Goal: Information Seeking & Learning: Learn about a topic

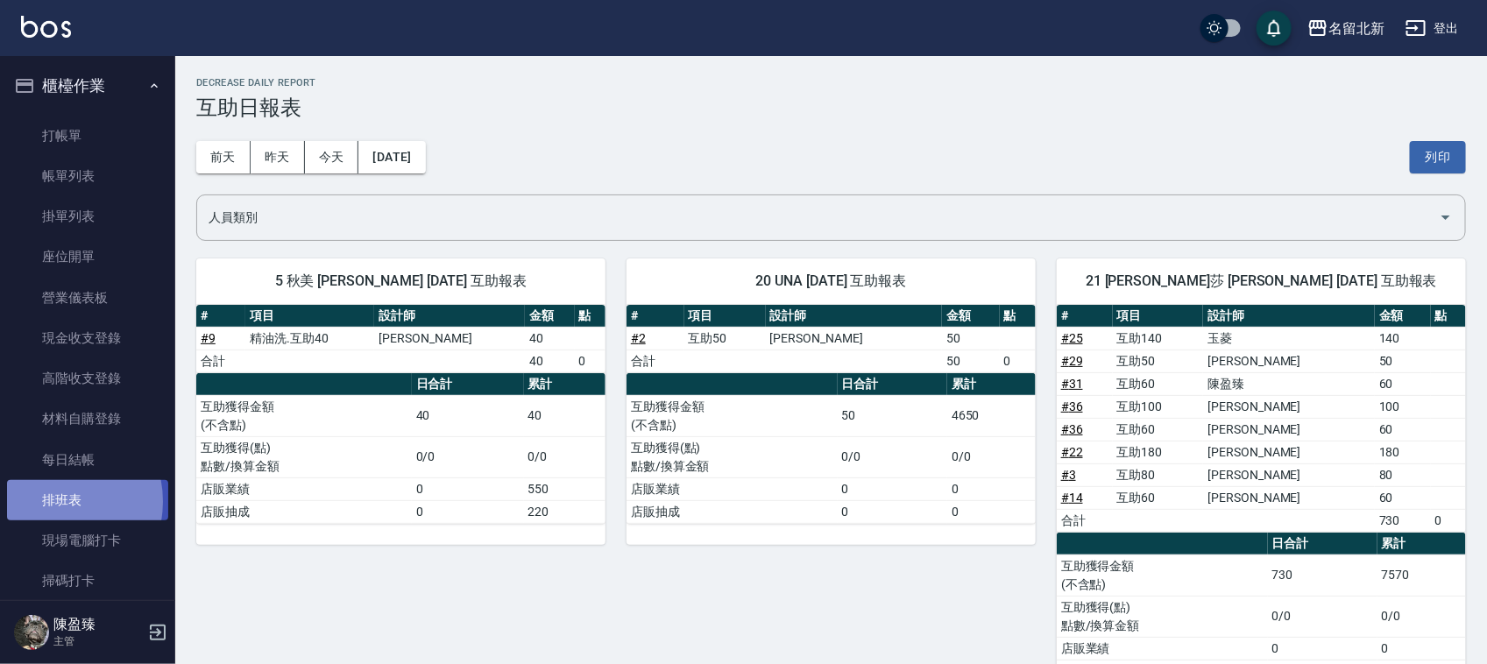
click at [46, 502] on link "排班表" at bounding box center [87, 500] width 161 height 40
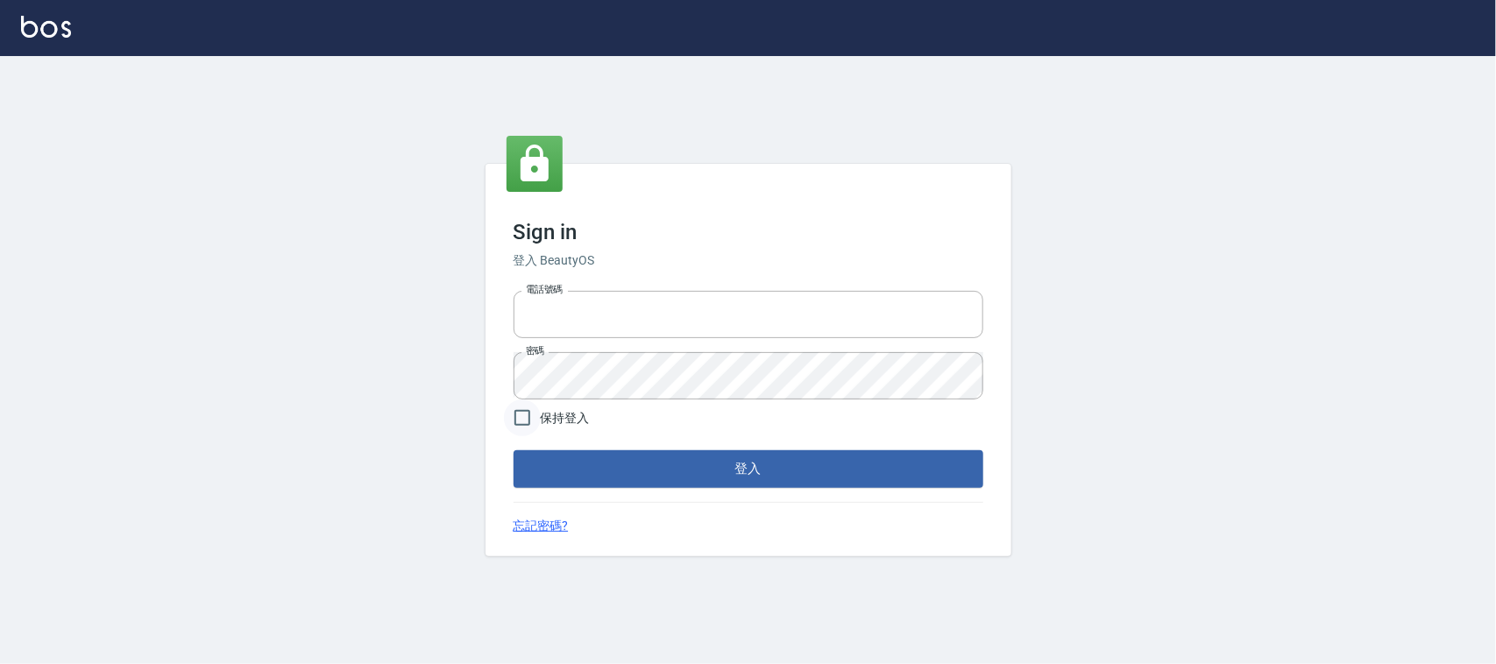
type input "0925193258"
click at [520, 418] on input "保持登入" at bounding box center [522, 418] width 37 height 37
checkbox input "true"
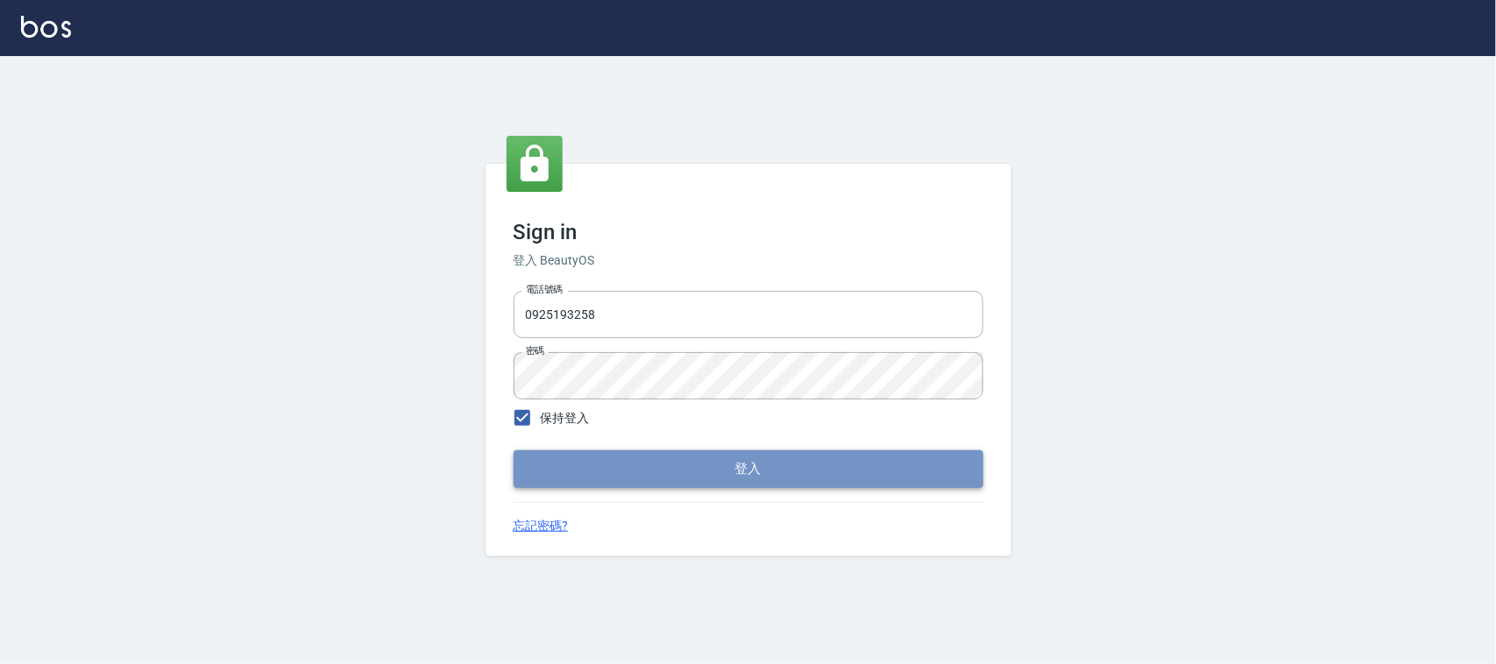
click at [541, 471] on button "登入" at bounding box center [749, 468] width 470 height 37
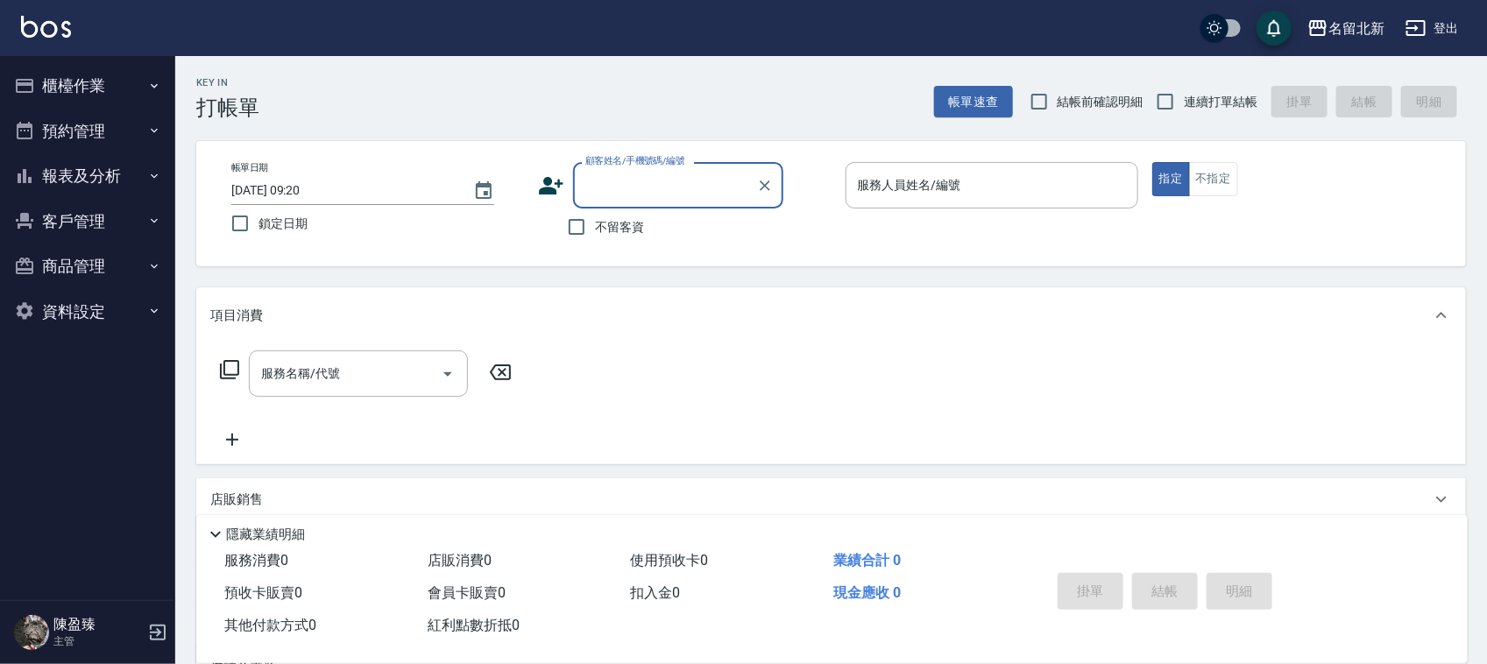
click at [71, 85] on button "櫃檯作業" at bounding box center [87, 86] width 161 height 46
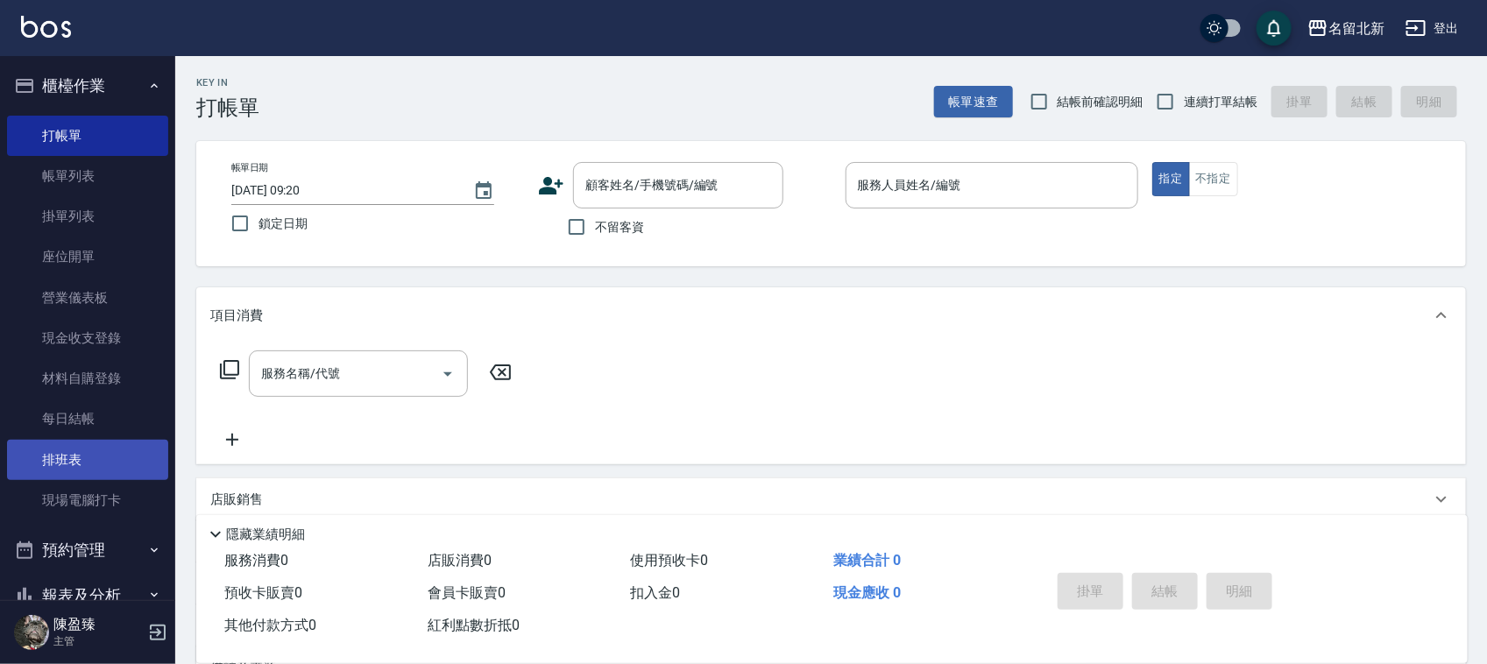
click at [48, 462] on link "排班表" at bounding box center [87, 460] width 161 height 40
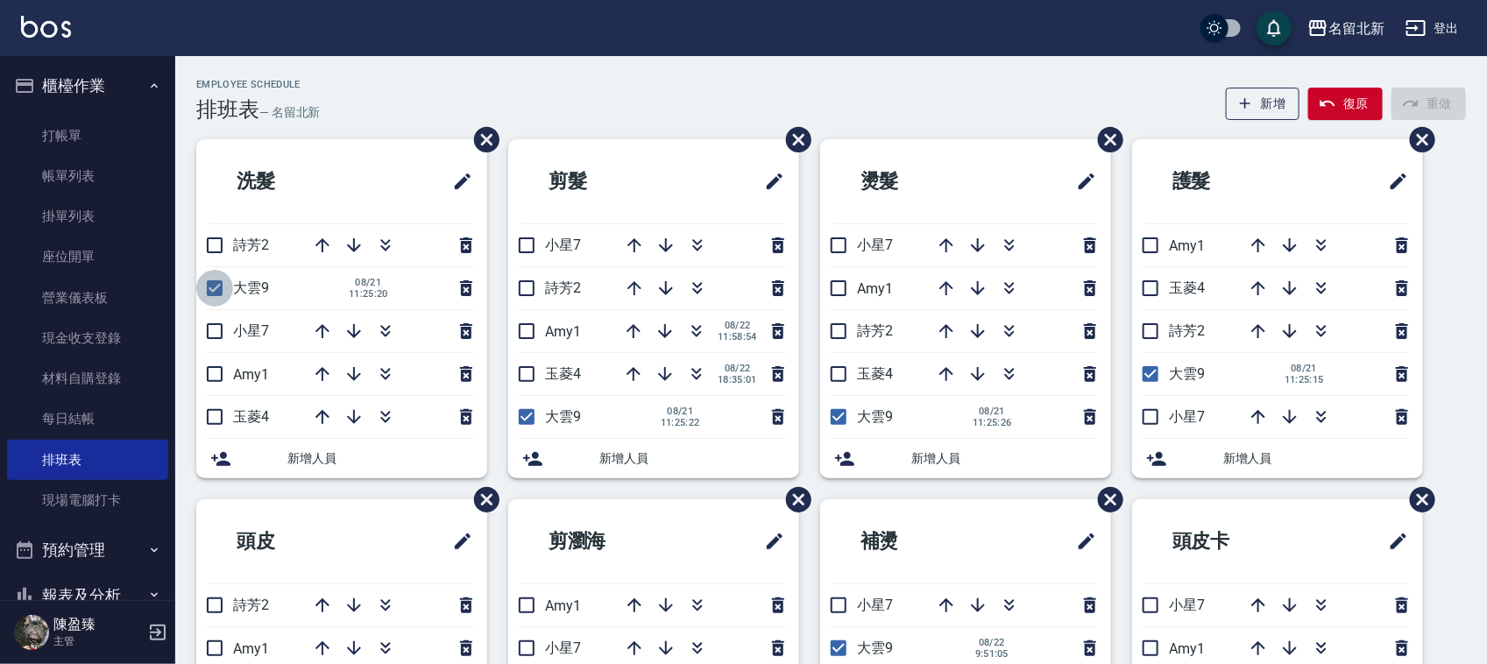
click at [219, 290] on input "checkbox" at bounding box center [214, 288] width 37 height 37
checkbox input "false"
drag, startPoint x: 206, startPoint y: 256, endPoint x: 208, endPoint y: 268, distance: 12.4
click at [206, 255] on input "checkbox" at bounding box center [214, 245] width 37 height 37
checkbox input "true"
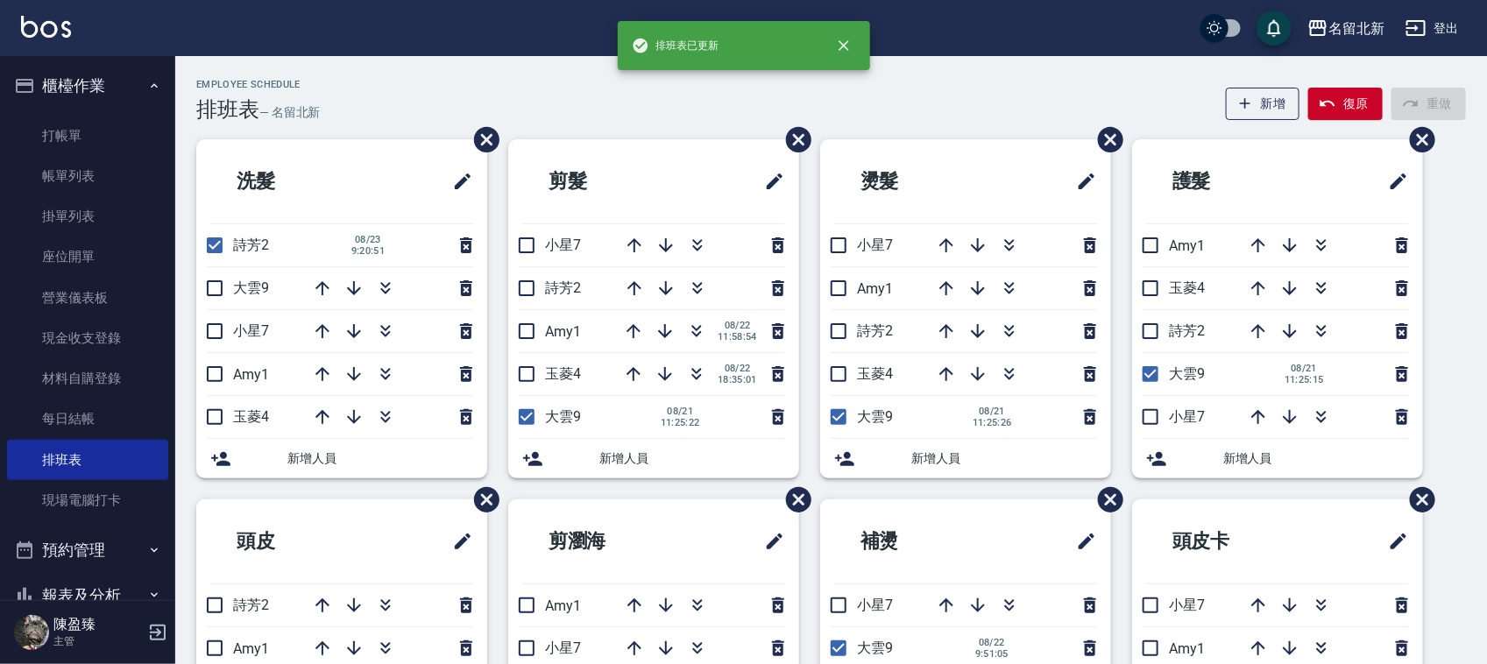
drag, startPoint x: 517, startPoint y: 280, endPoint x: 504, endPoint y: 374, distance: 94.7
click at [517, 279] on input "checkbox" at bounding box center [526, 288] width 37 height 37
checkbox input "true"
click at [520, 409] on input "checkbox" at bounding box center [526, 417] width 37 height 37
checkbox input "false"
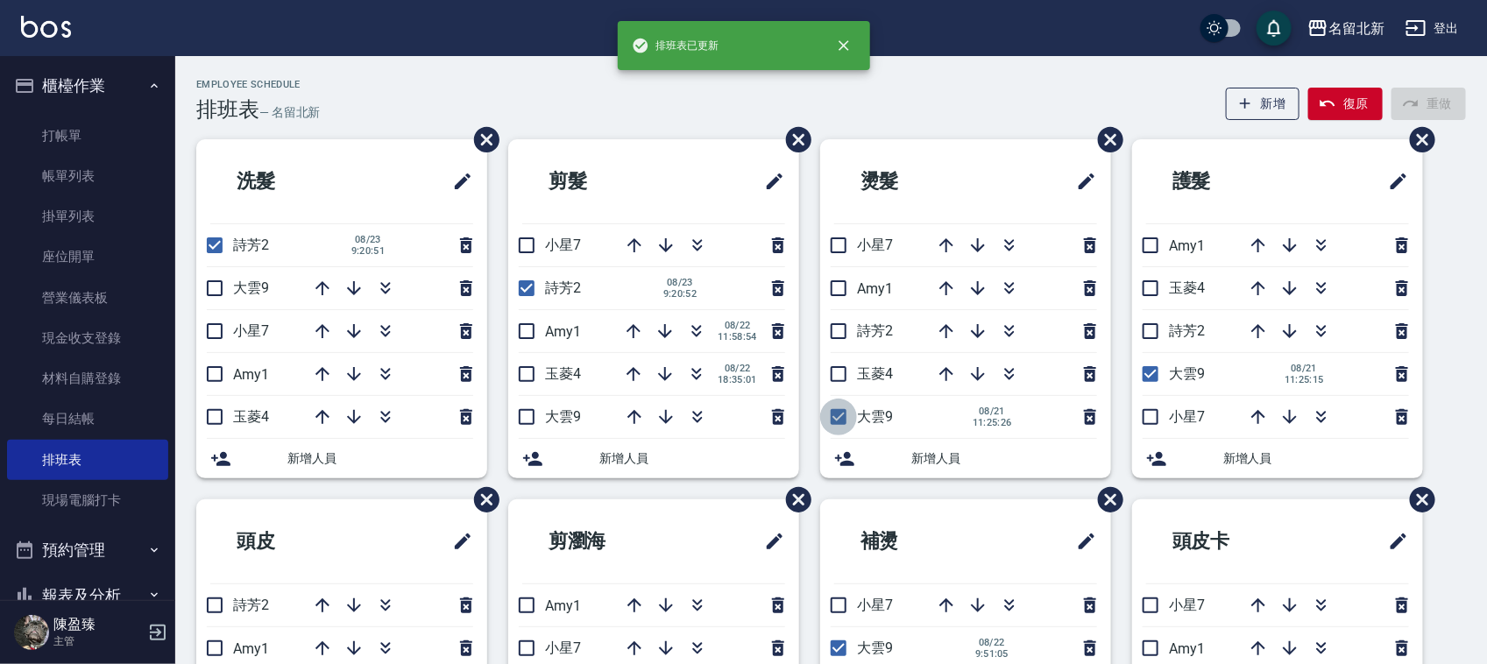
click at [840, 421] on input "checkbox" at bounding box center [838, 417] width 37 height 37
checkbox input "false"
click at [843, 327] on input "checkbox" at bounding box center [838, 331] width 37 height 37
checkbox input "true"
click at [1155, 329] on input "checkbox" at bounding box center [1150, 331] width 37 height 37
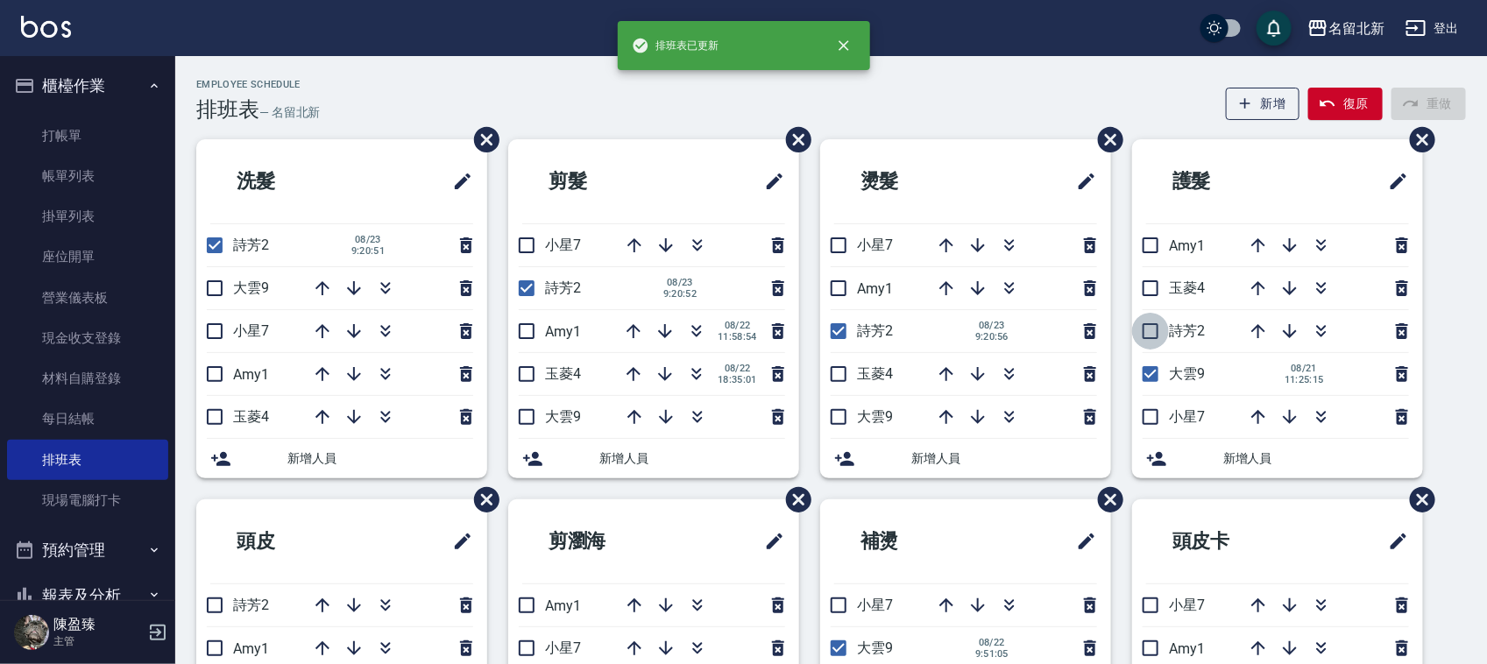
checkbox input "true"
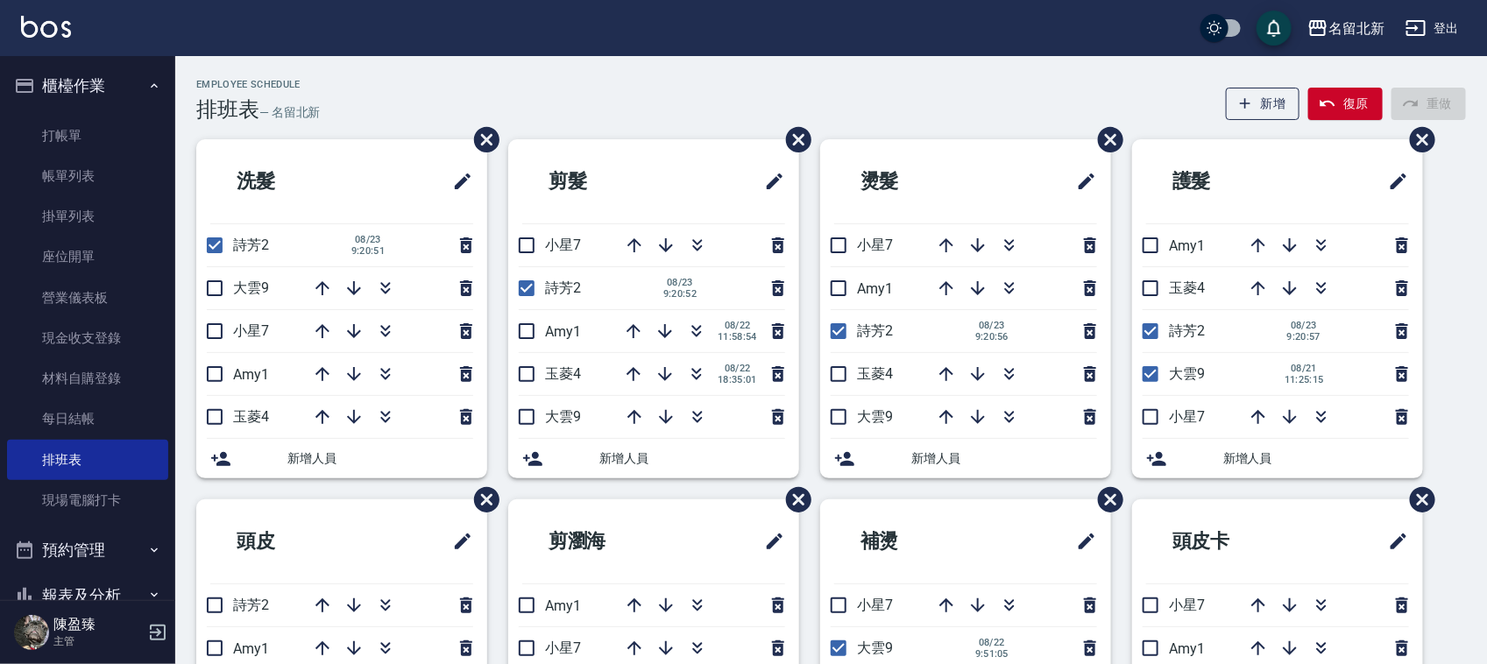
click at [1141, 372] on input "checkbox" at bounding box center [1150, 374] width 37 height 37
checkbox input "false"
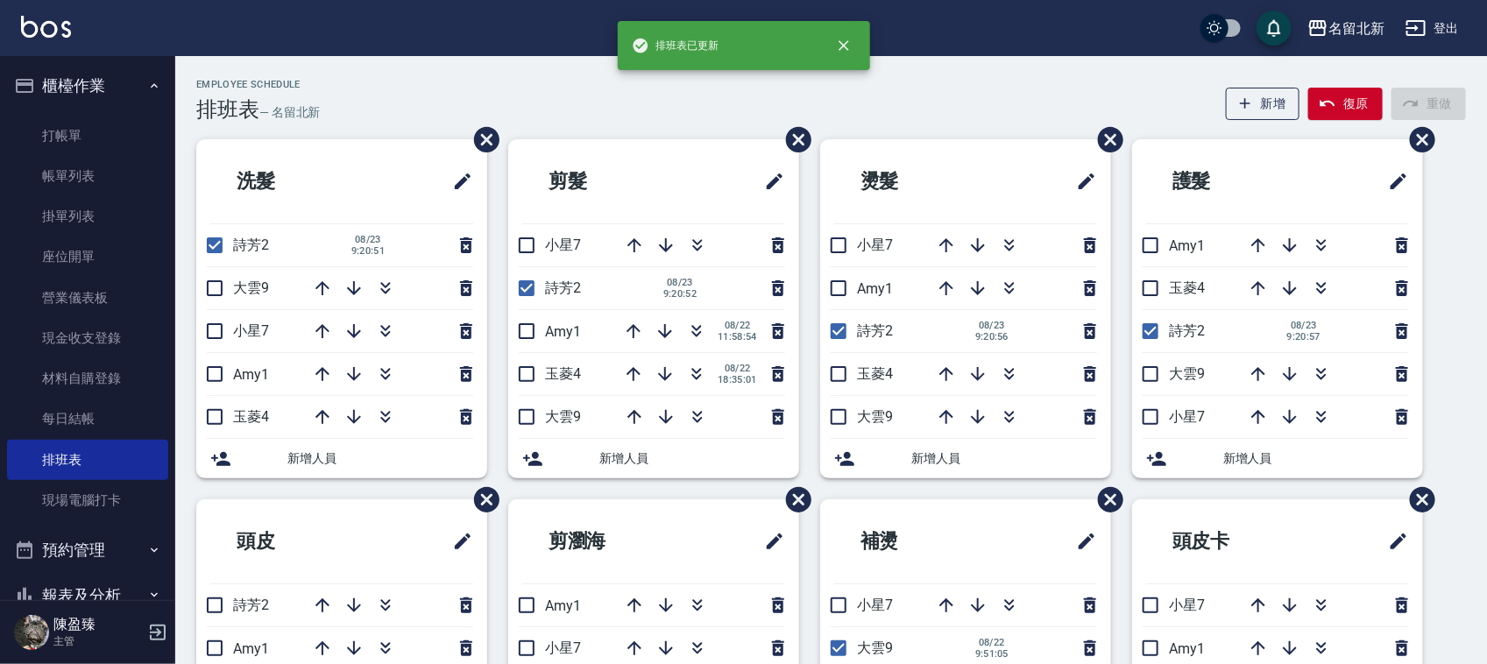
scroll to position [219, 0]
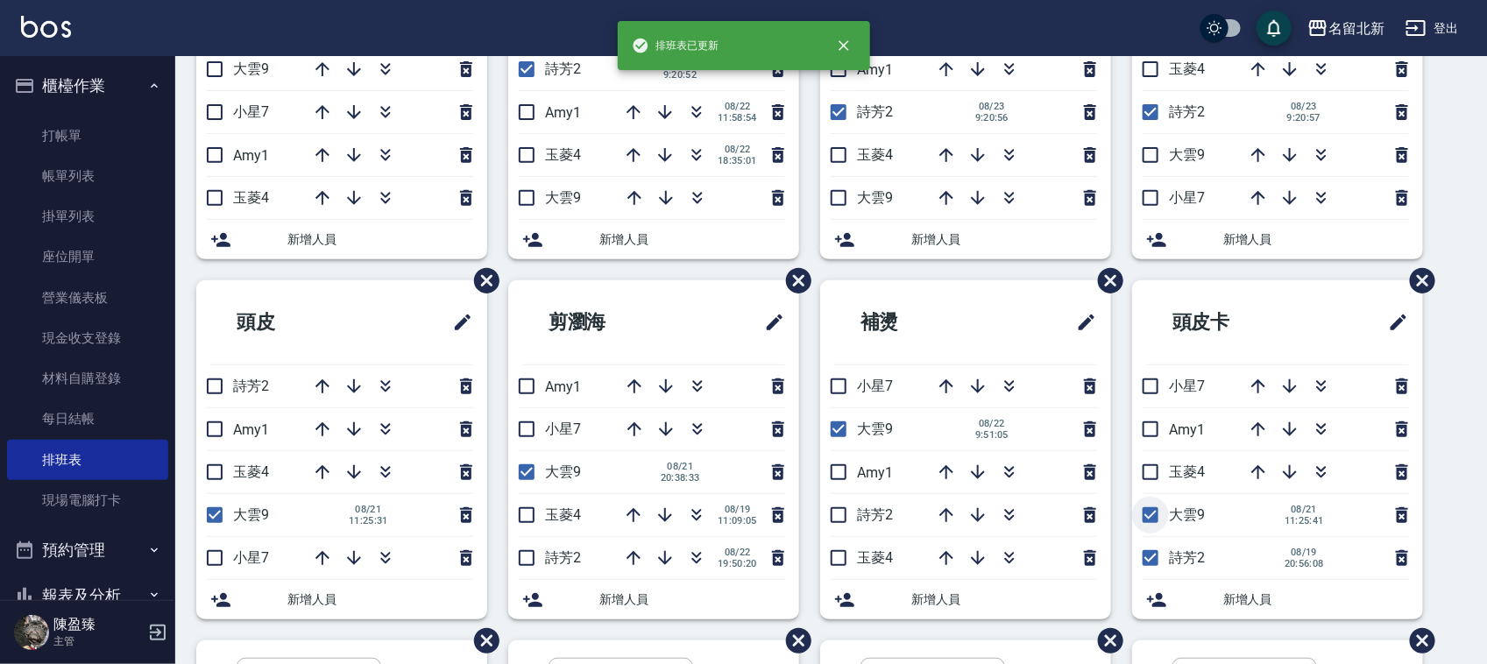
click at [1149, 517] on input "checkbox" at bounding box center [1150, 515] width 37 height 37
checkbox input "false"
drag, startPoint x: 842, startPoint y: 439, endPoint x: 826, endPoint y: 488, distance: 51.5
click at [842, 438] on input "checkbox" at bounding box center [838, 429] width 37 height 37
checkbox input "false"
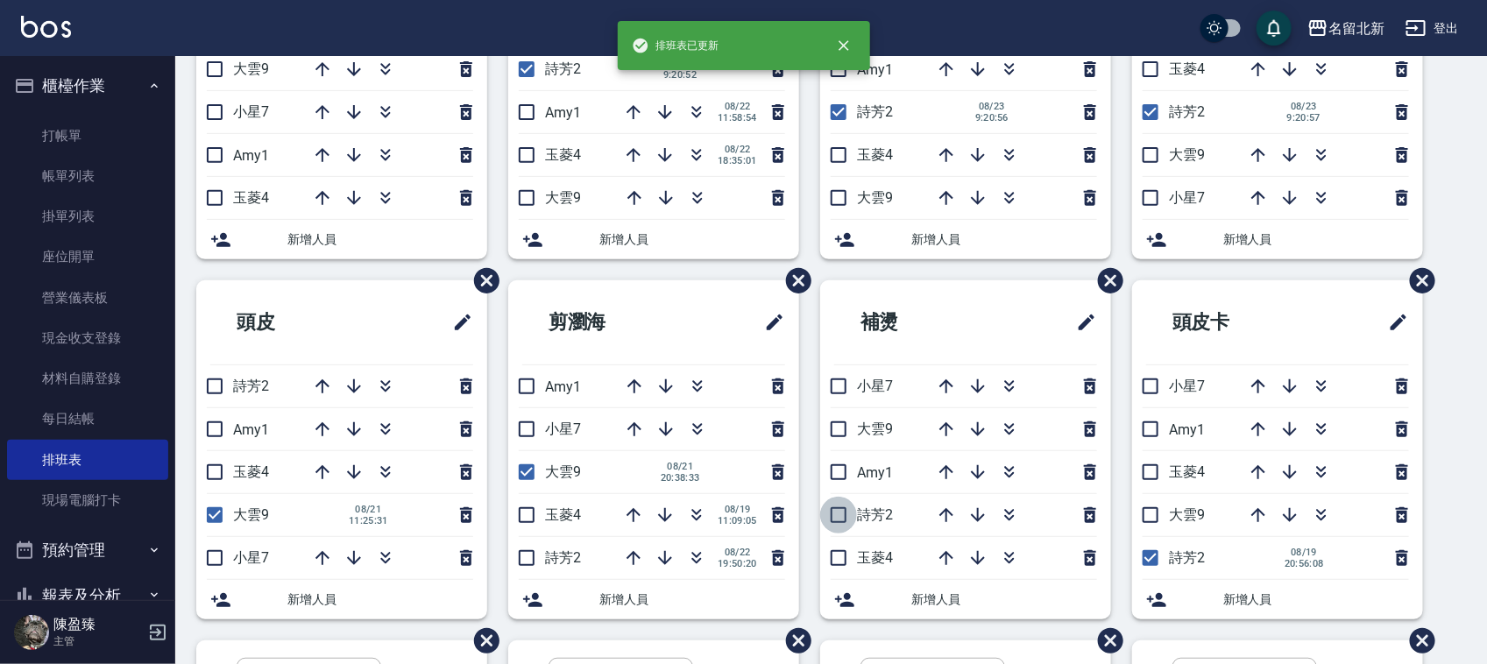
click at [829, 526] on input "checkbox" at bounding box center [838, 515] width 37 height 37
checkbox input "true"
click at [530, 478] on input "checkbox" at bounding box center [526, 472] width 37 height 37
checkbox input "false"
click at [527, 562] on input "checkbox" at bounding box center [526, 558] width 37 height 37
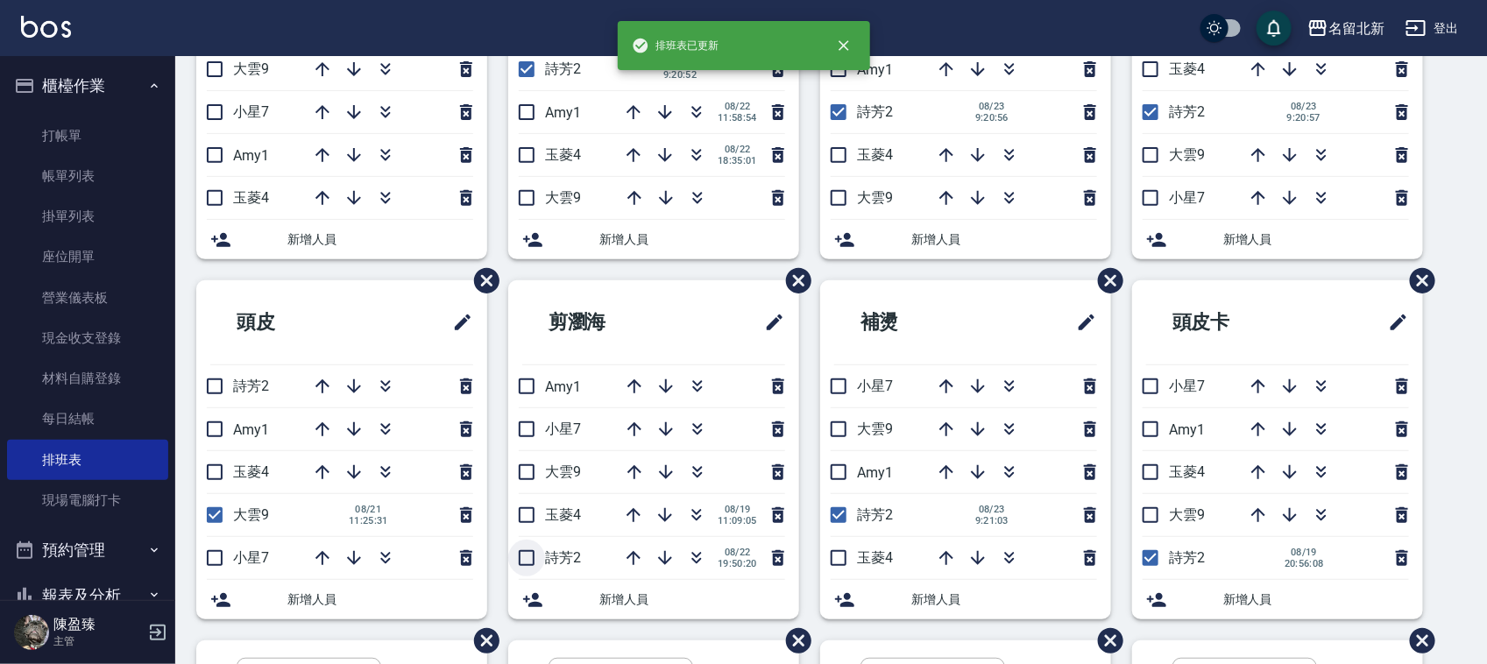
checkbox input "true"
click at [217, 509] on input "checkbox" at bounding box center [214, 515] width 37 height 37
checkbox input "false"
click at [221, 384] on input "checkbox" at bounding box center [214, 386] width 37 height 37
checkbox input "true"
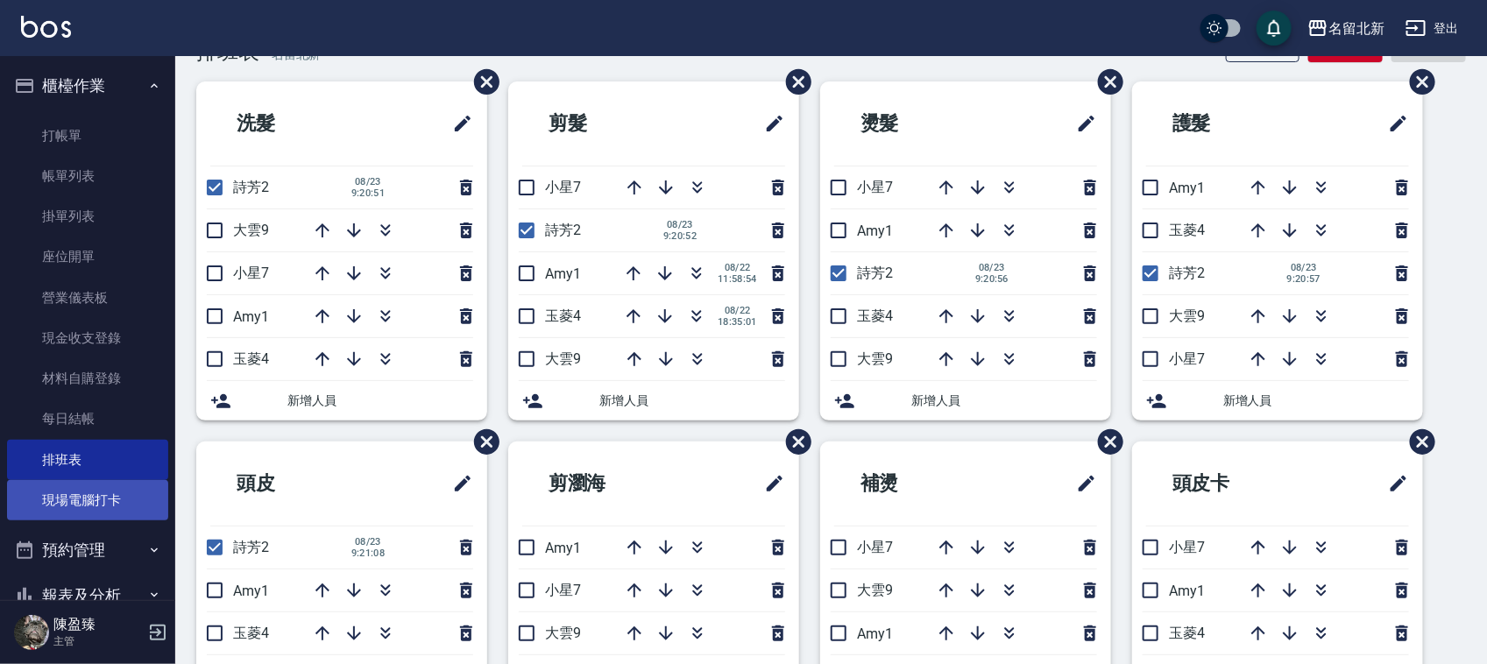
scroll to position [0, 0]
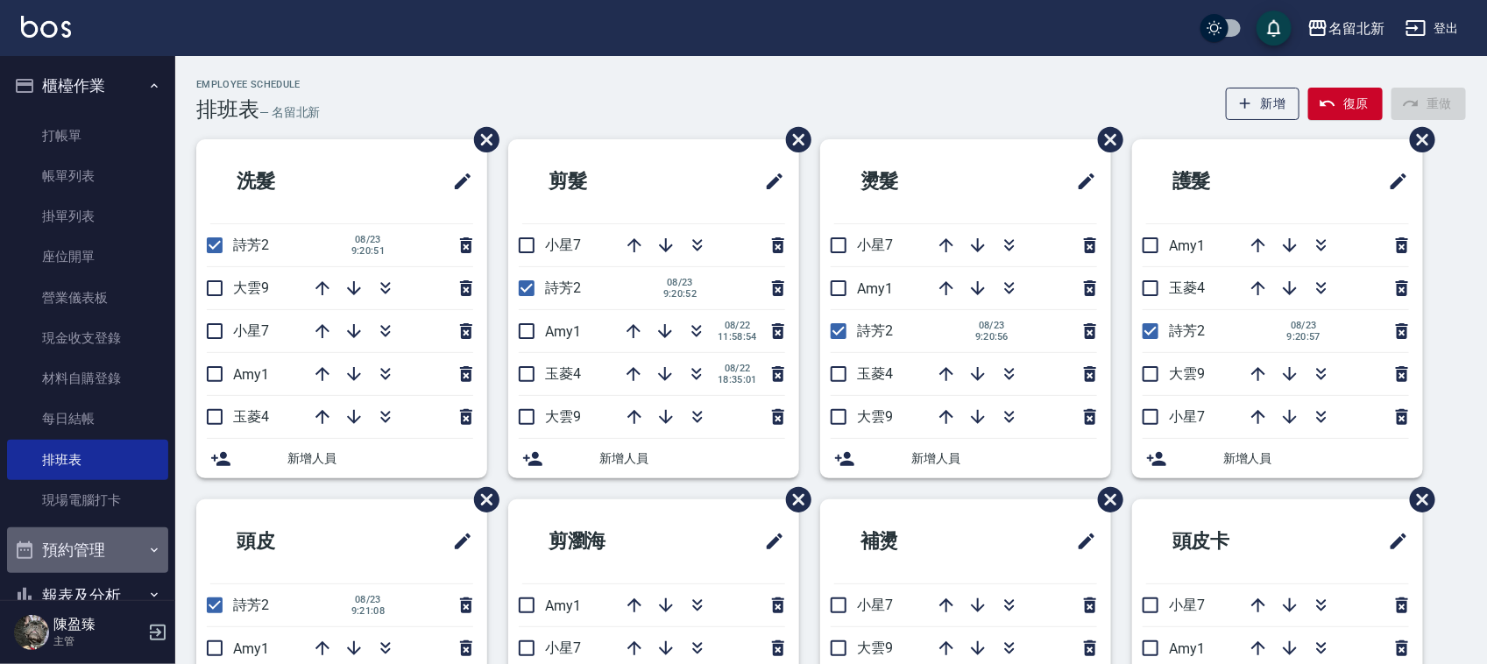
click at [147, 545] on icon "button" at bounding box center [154, 550] width 14 height 14
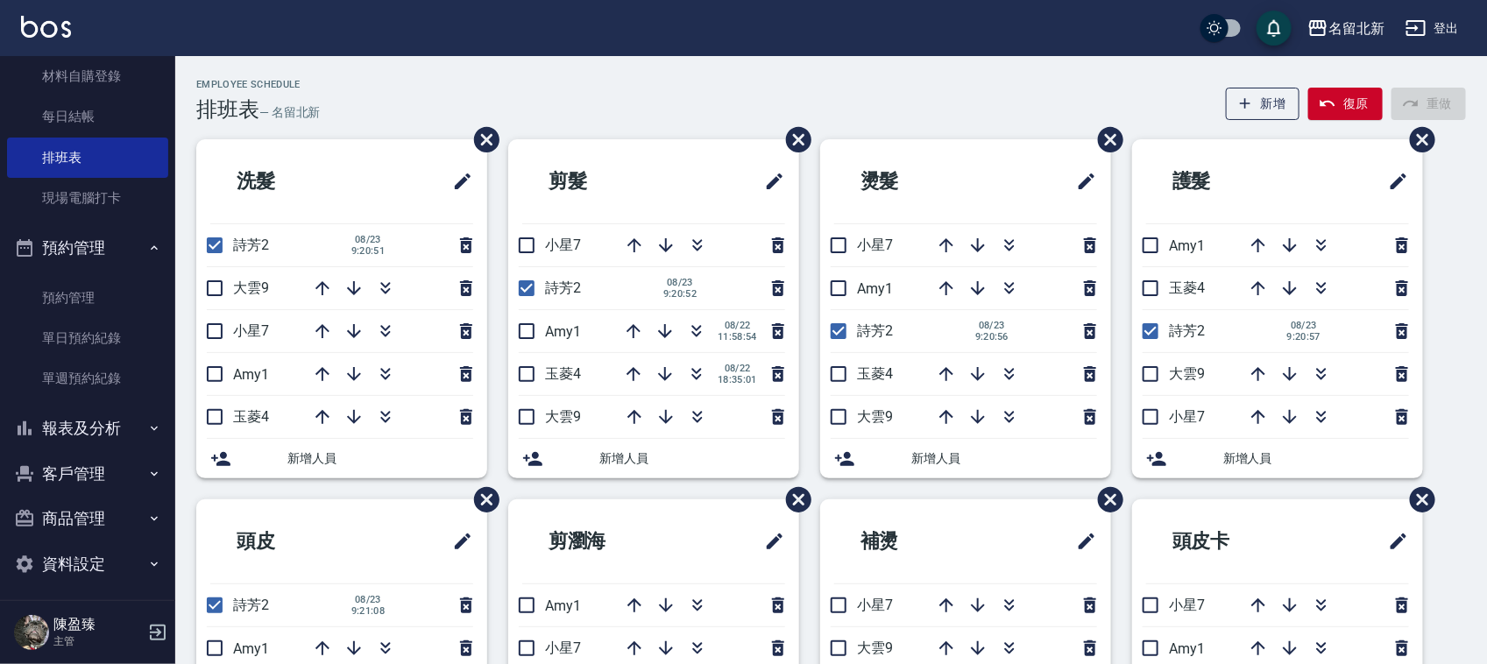
scroll to position [308, 0]
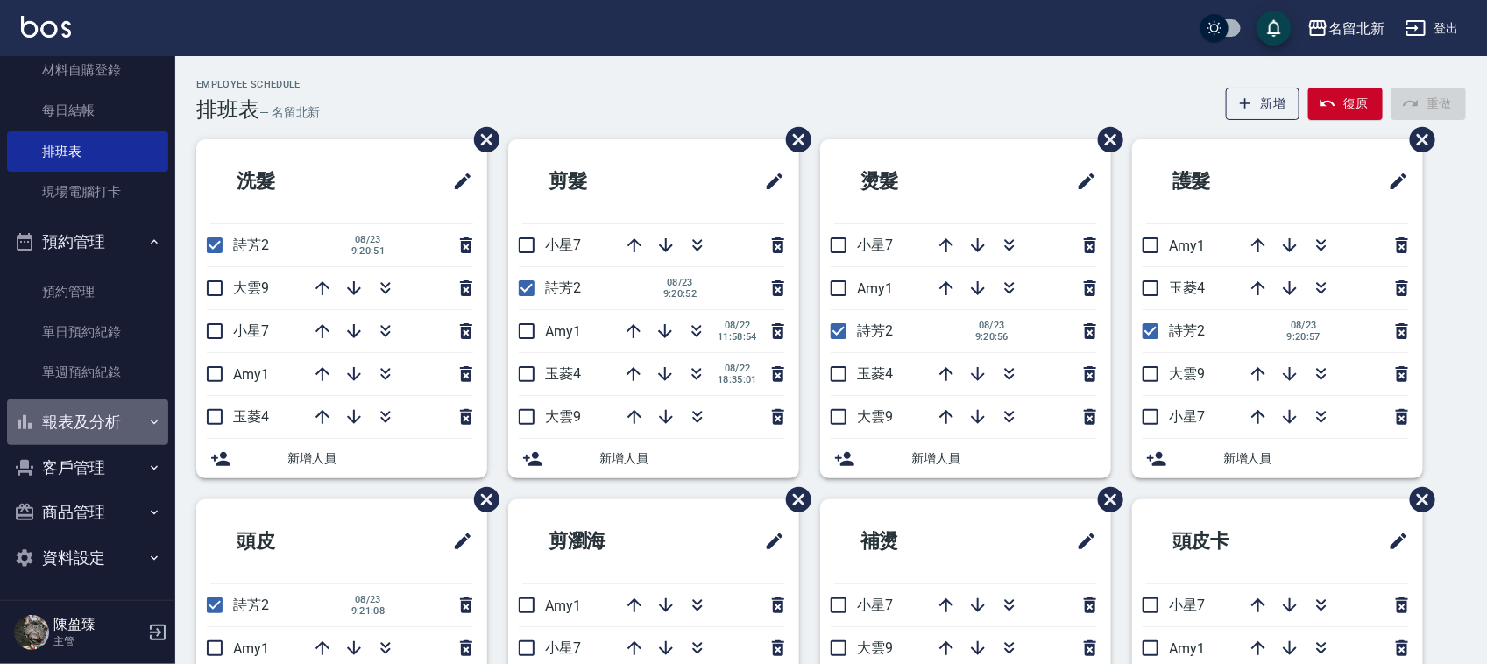
click at [114, 431] on button "報表及分析" at bounding box center [87, 423] width 161 height 46
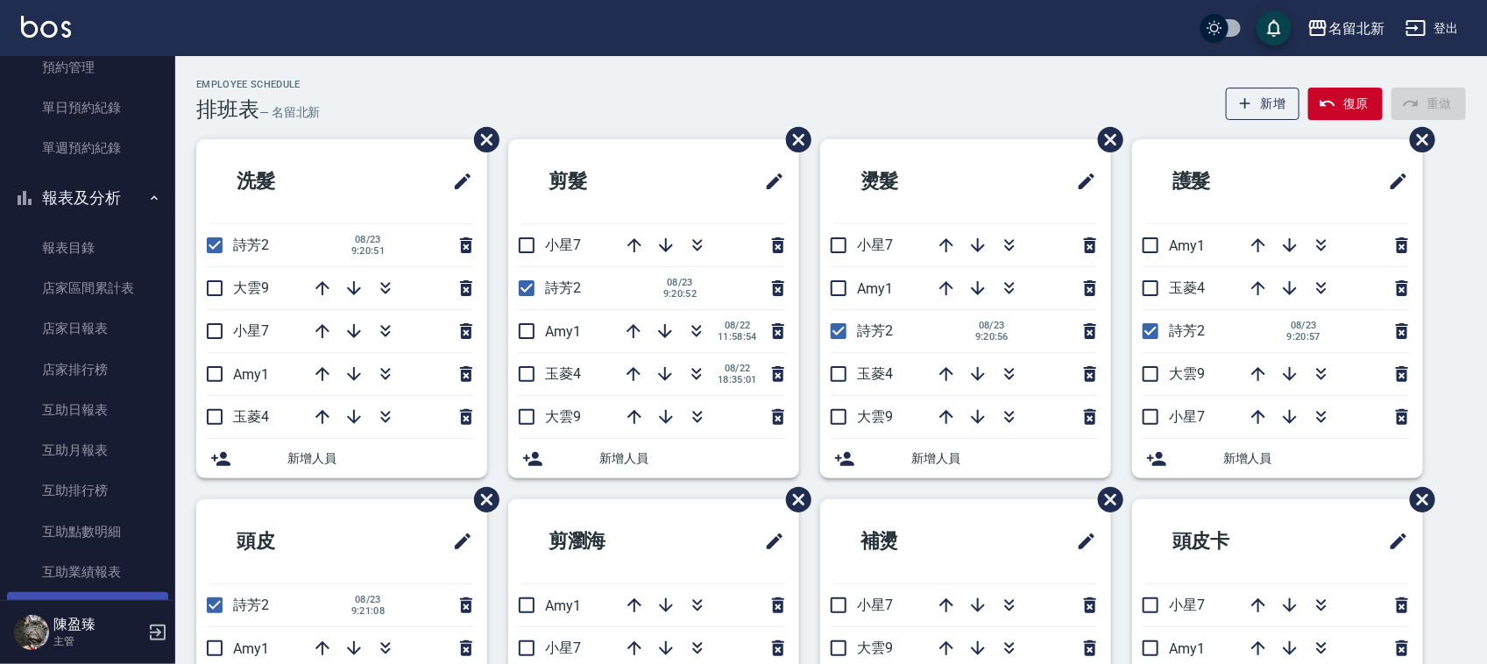
scroll to position [637, 0]
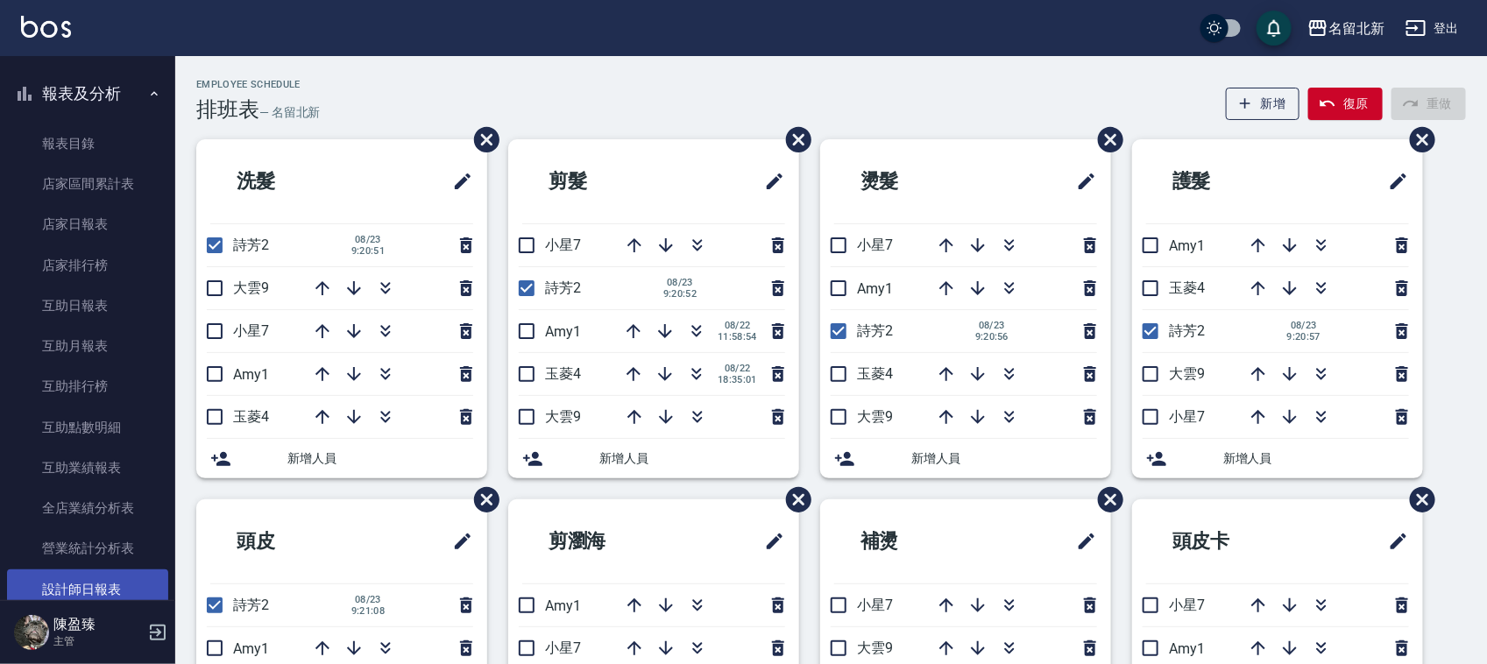
click at [119, 599] on link "設計師日報表" at bounding box center [87, 590] width 161 height 40
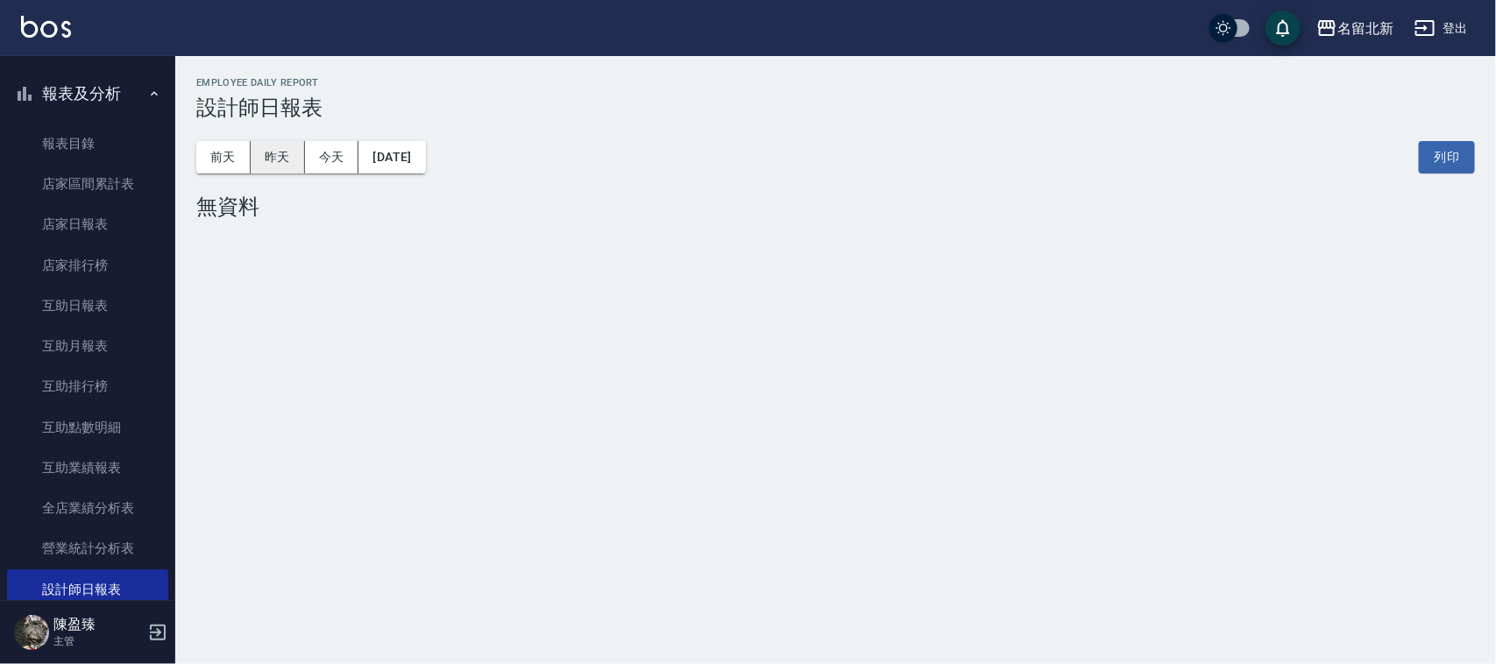
click at [280, 145] on button "昨天" at bounding box center [278, 157] width 54 height 32
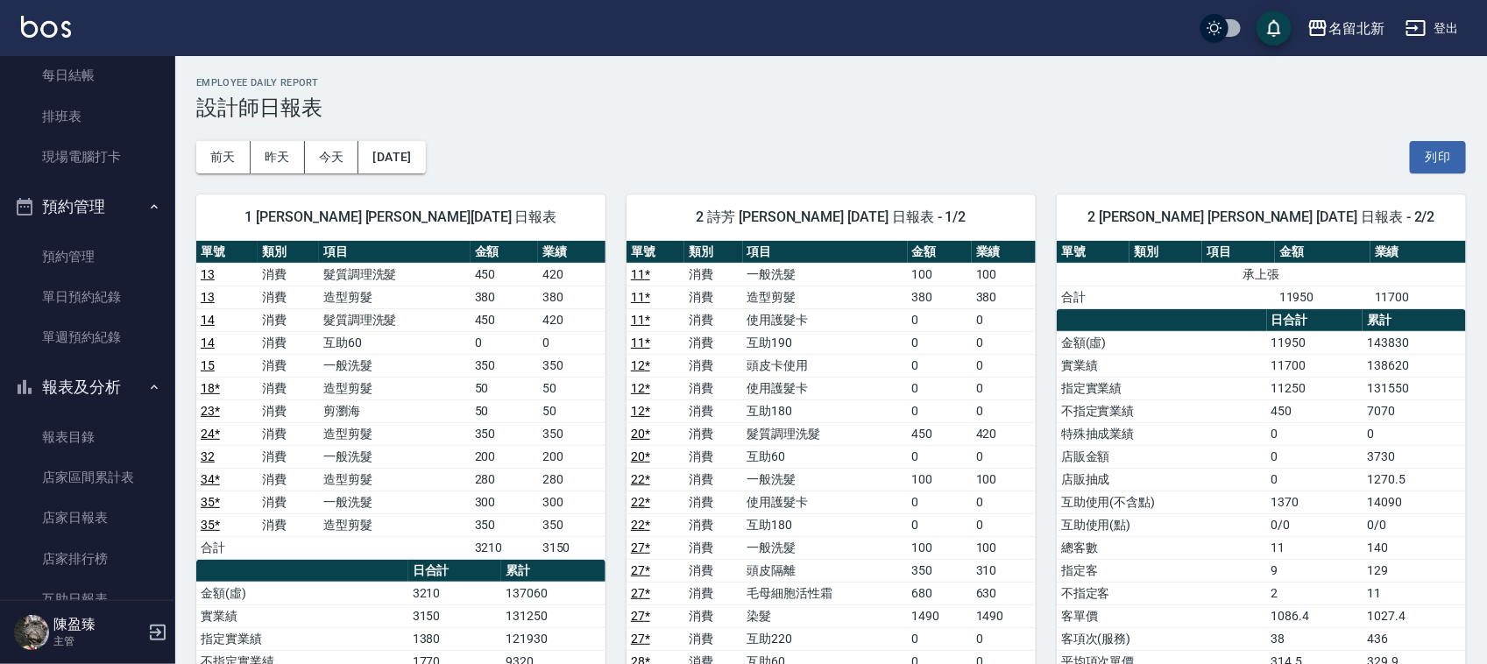
scroll to position [313, 0]
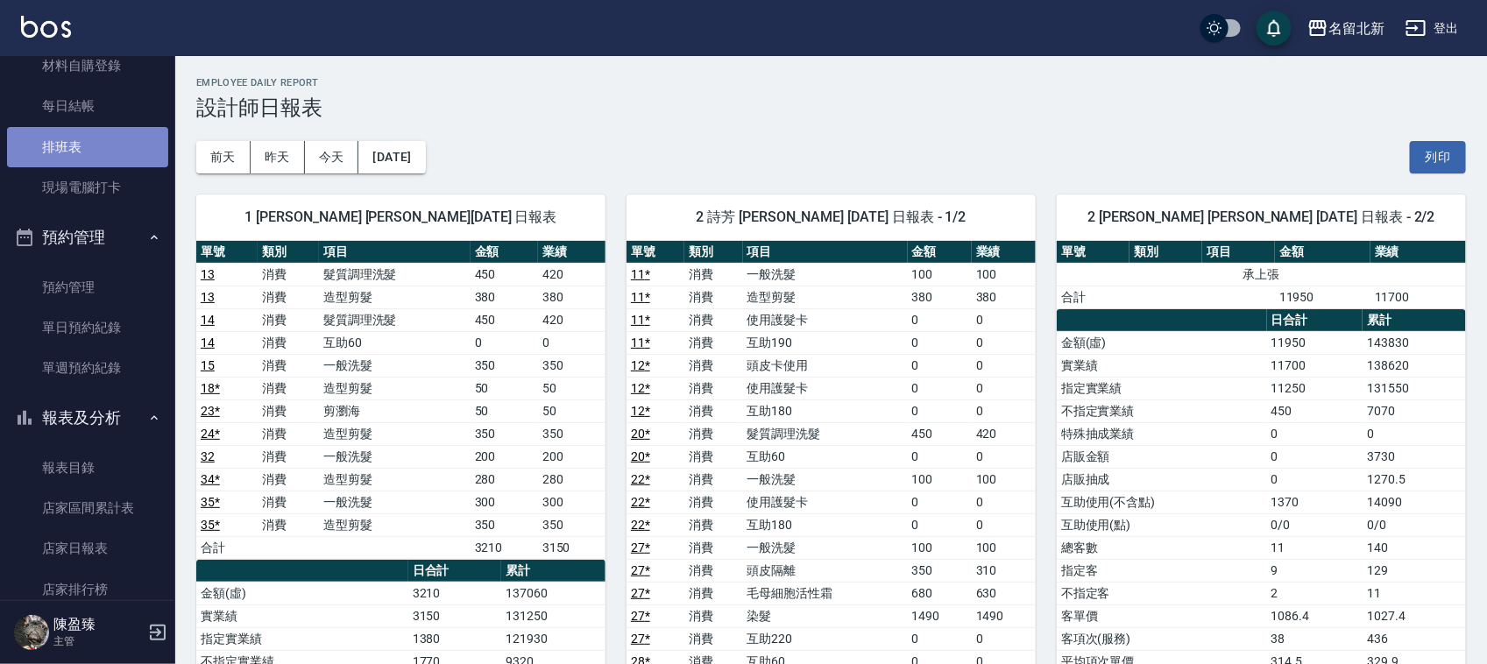
click at [120, 142] on link "排班表" at bounding box center [87, 147] width 161 height 40
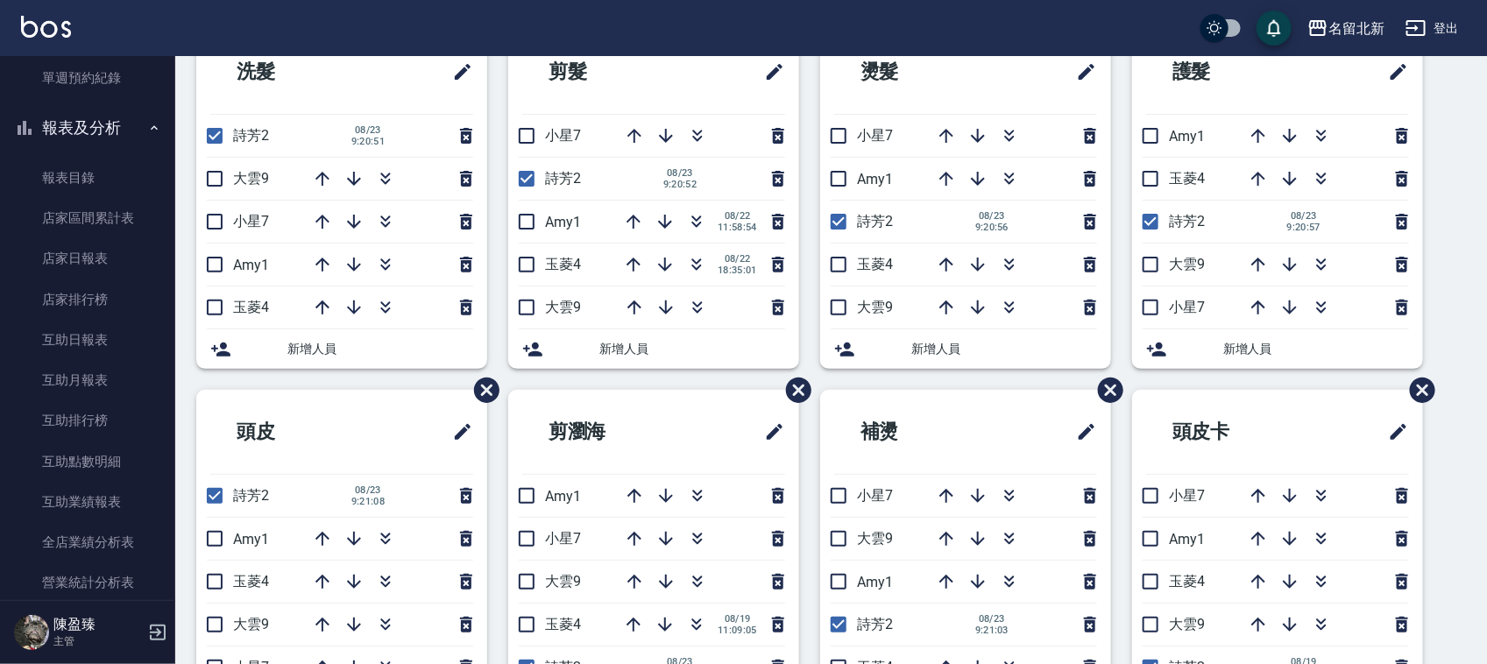
scroll to position [751, 0]
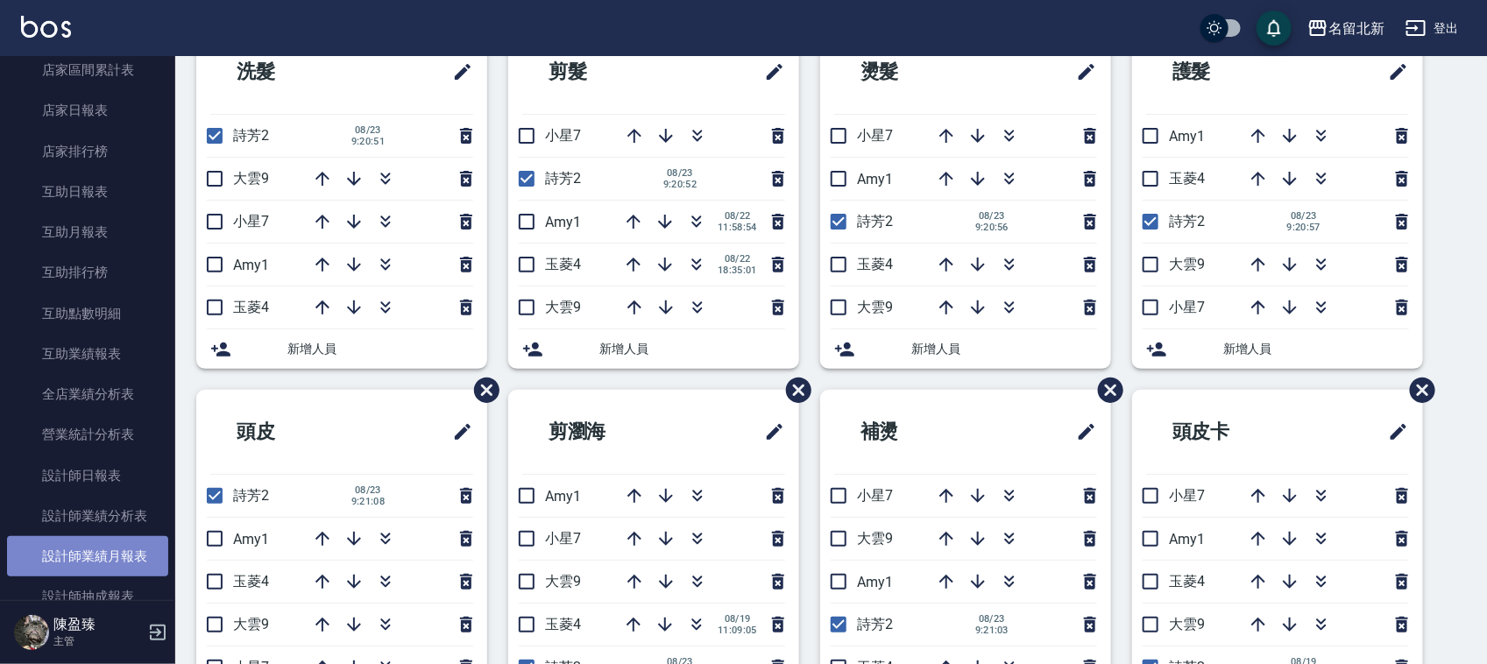
click at [110, 555] on link "設計師業績月報表" at bounding box center [87, 556] width 161 height 40
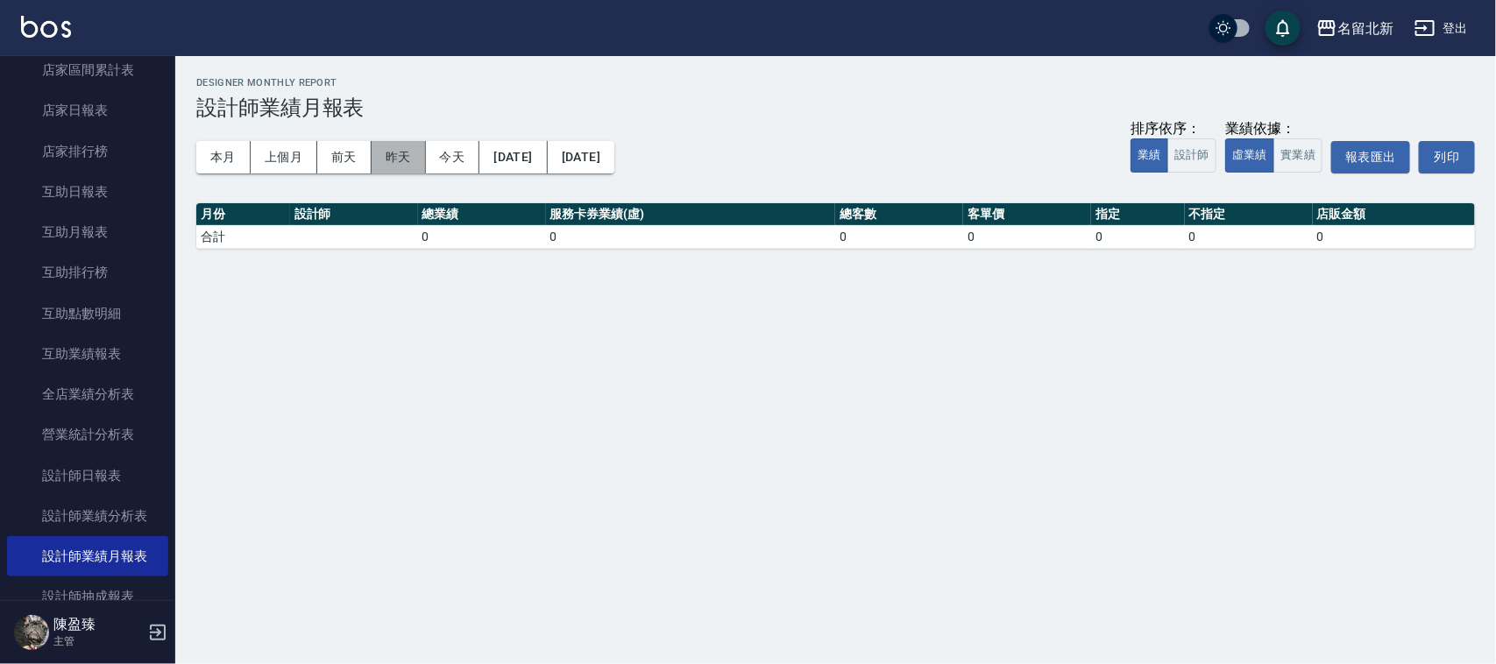
click at [393, 158] on button "昨天" at bounding box center [399, 157] width 54 height 32
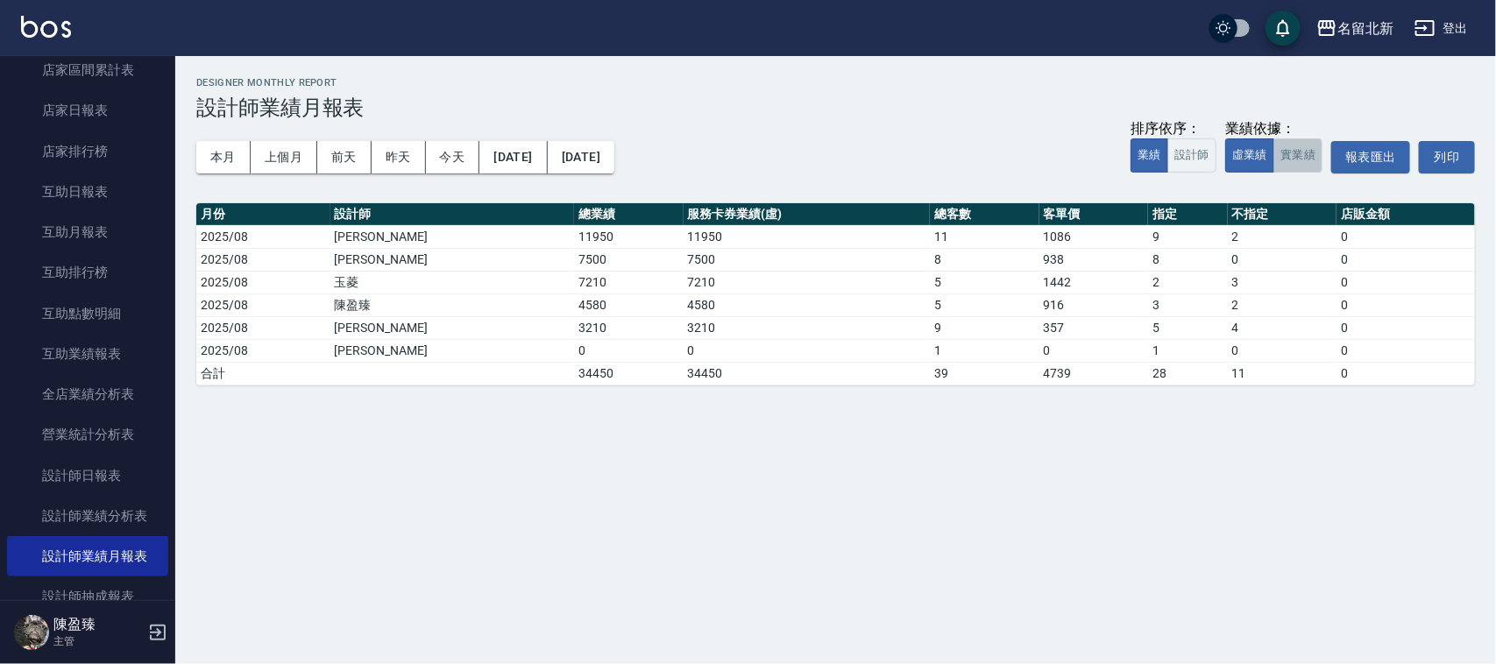
click at [1311, 160] on button "實業績" at bounding box center [1297, 155] width 49 height 34
click at [211, 162] on button "本月" at bounding box center [223, 157] width 54 height 32
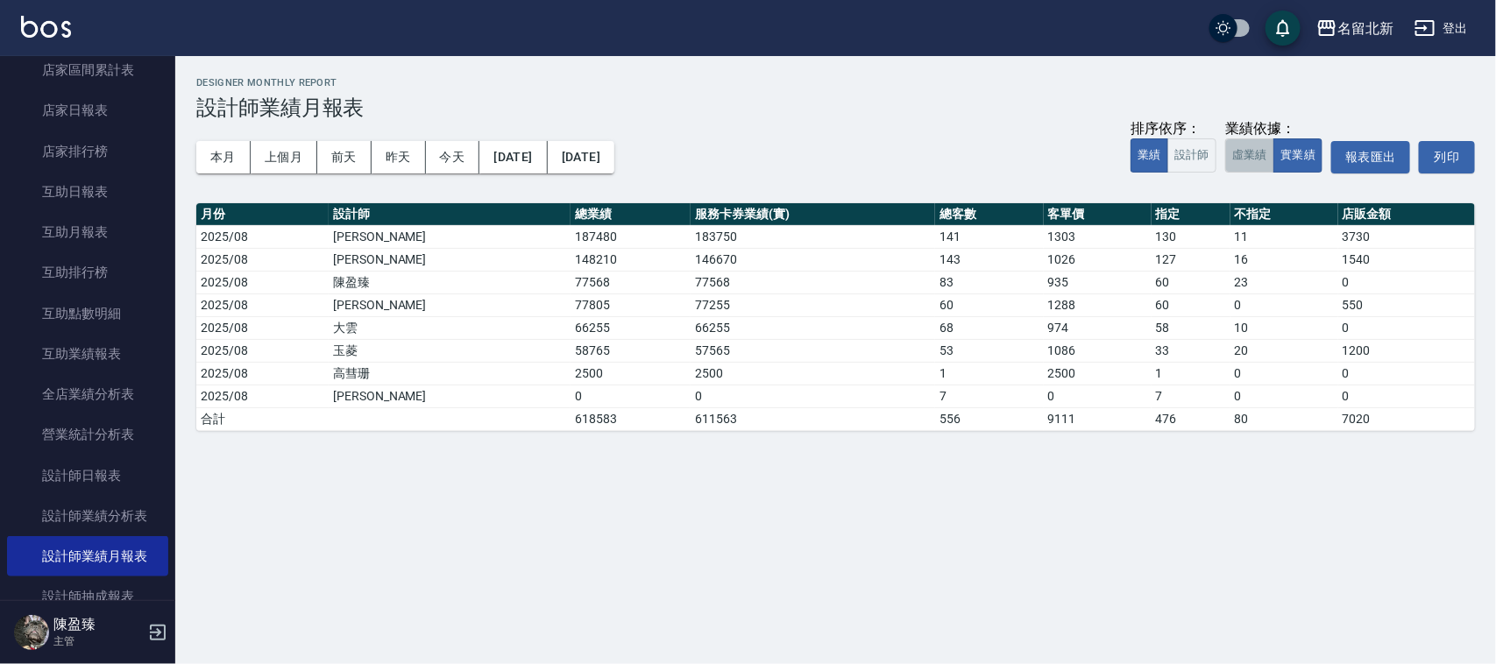
click at [1250, 152] on button "虛業績" at bounding box center [1249, 155] width 49 height 34
click at [120, 603] on div "陳盈臻 主管" at bounding box center [87, 632] width 175 height 63
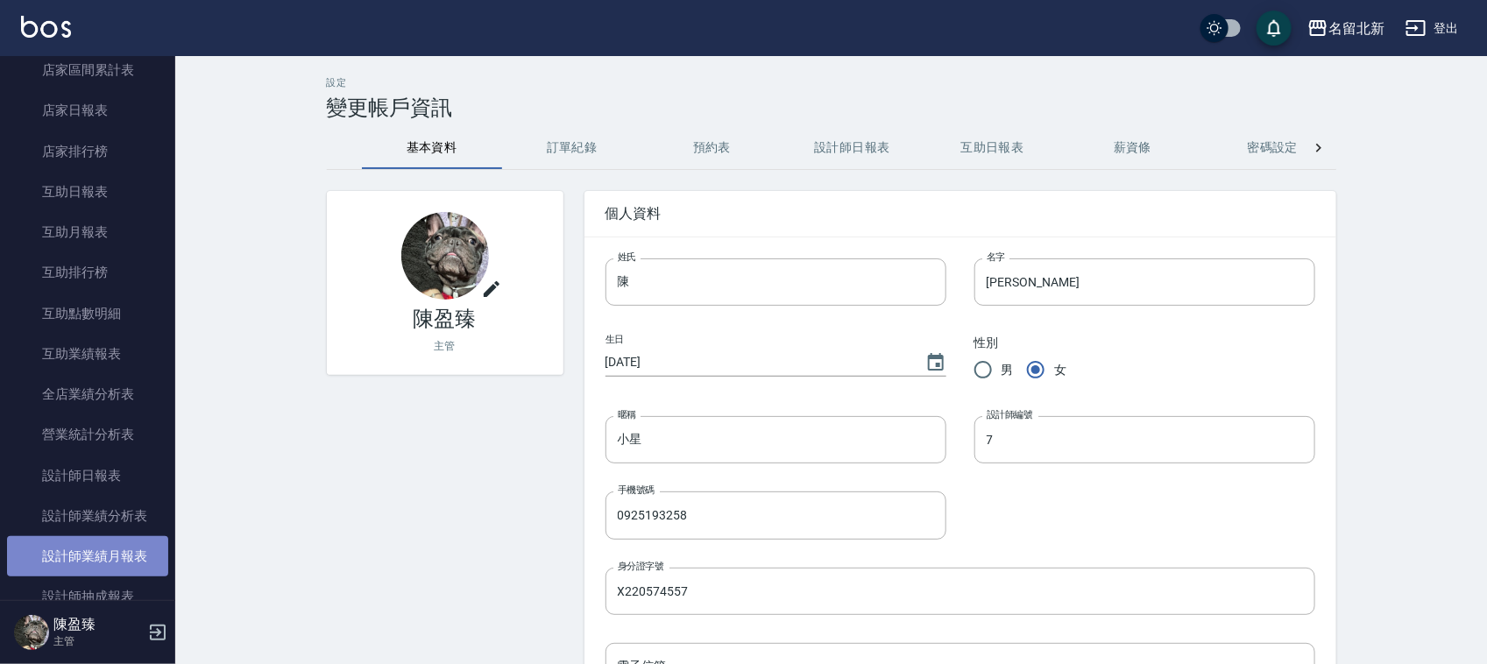
click at [112, 546] on link "設計師業績月報表" at bounding box center [87, 556] width 161 height 40
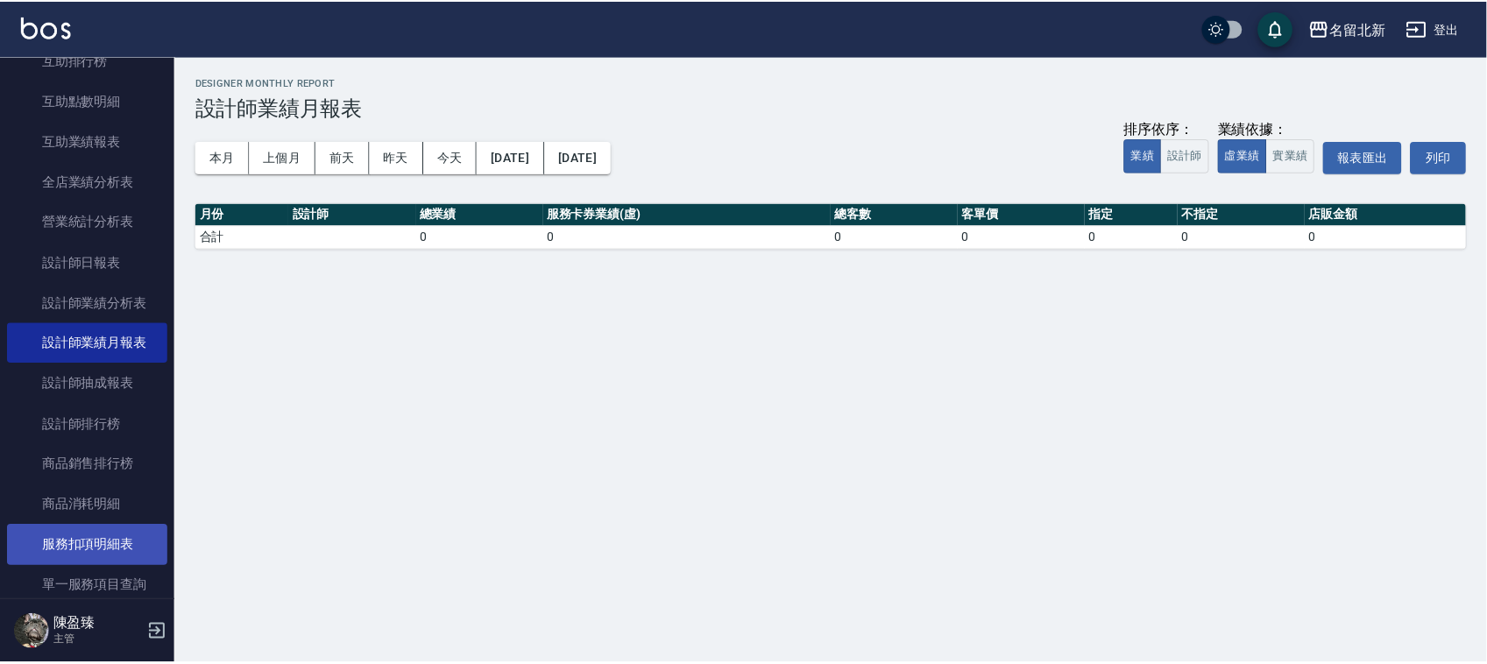
scroll to position [970, 0]
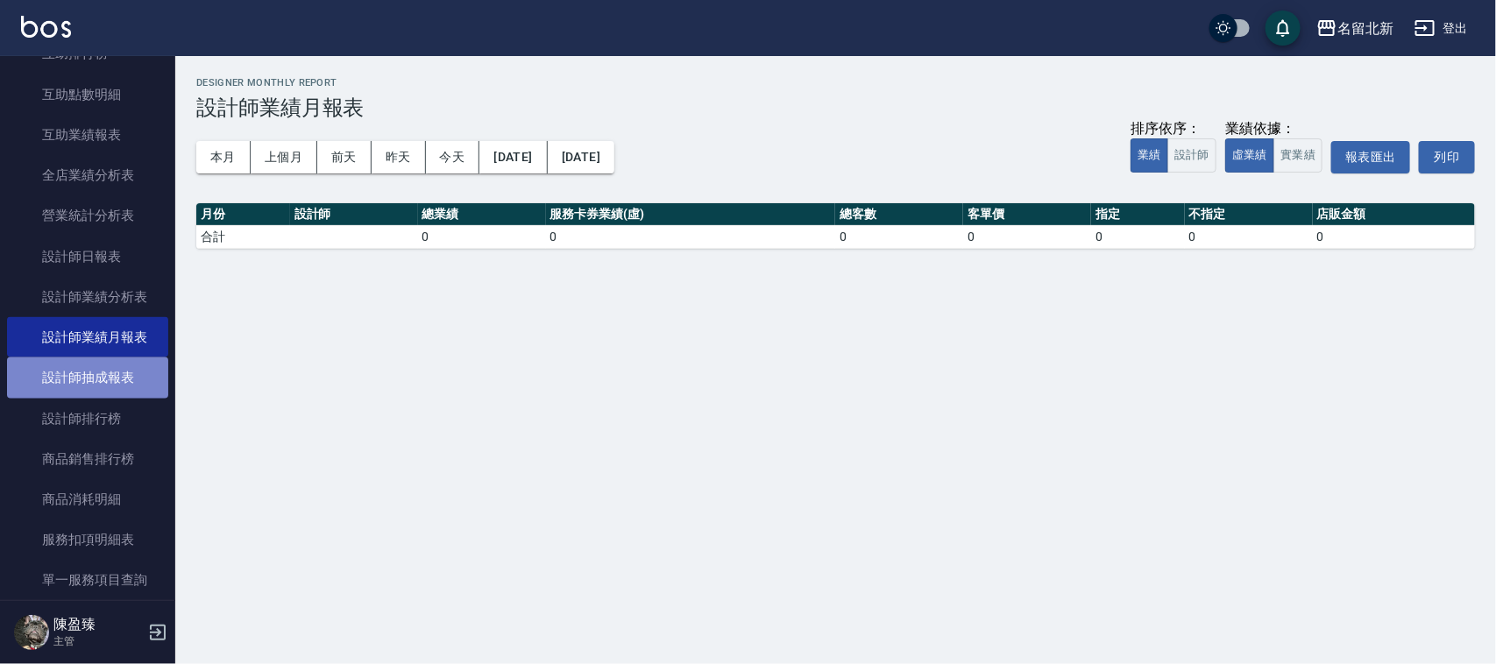
click at [95, 383] on link "設計師抽成報表" at bounding box center [87, 378] width 161 height 40
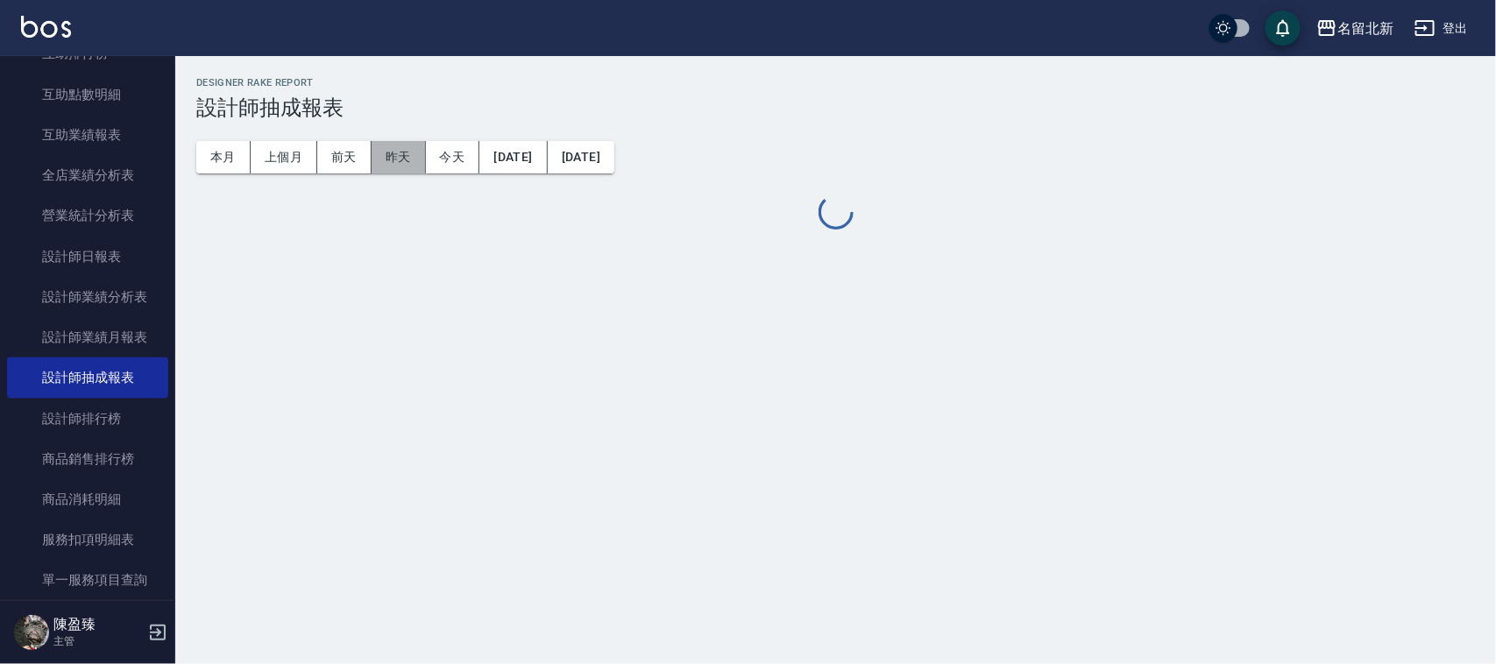
click at [386, 146] on button "昨天" at bounding box center [399, 157] width 54 height 32
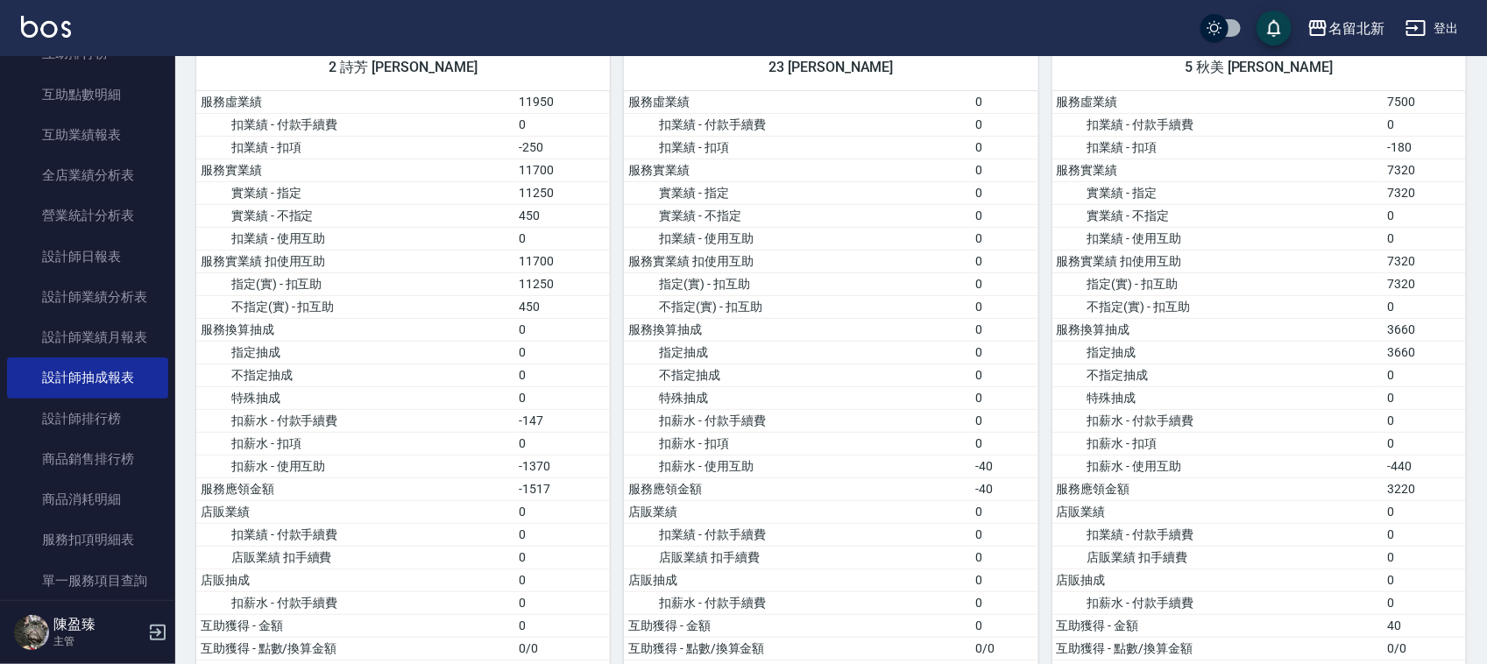
scroll to position [219, 0]
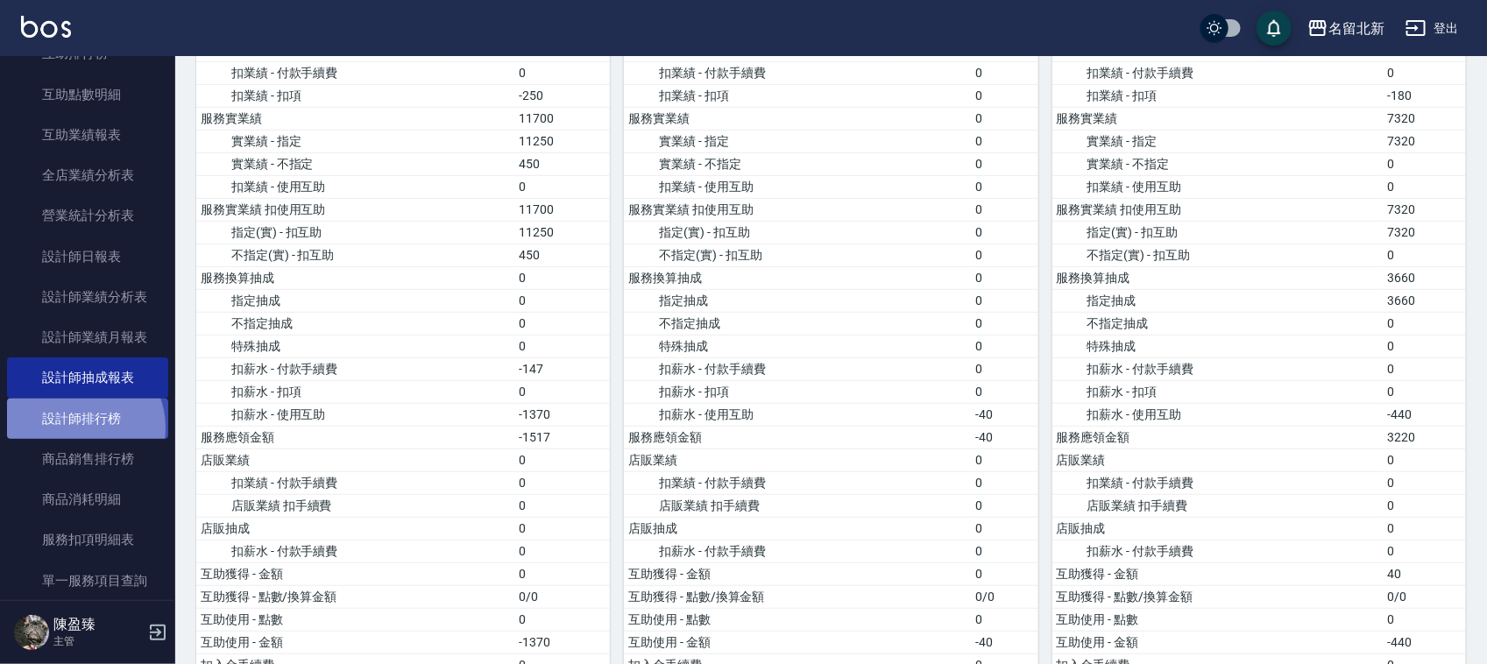
click at [79, 428] on link "設計師排行榜" at bounding box center [87, 419] width 161 height 40
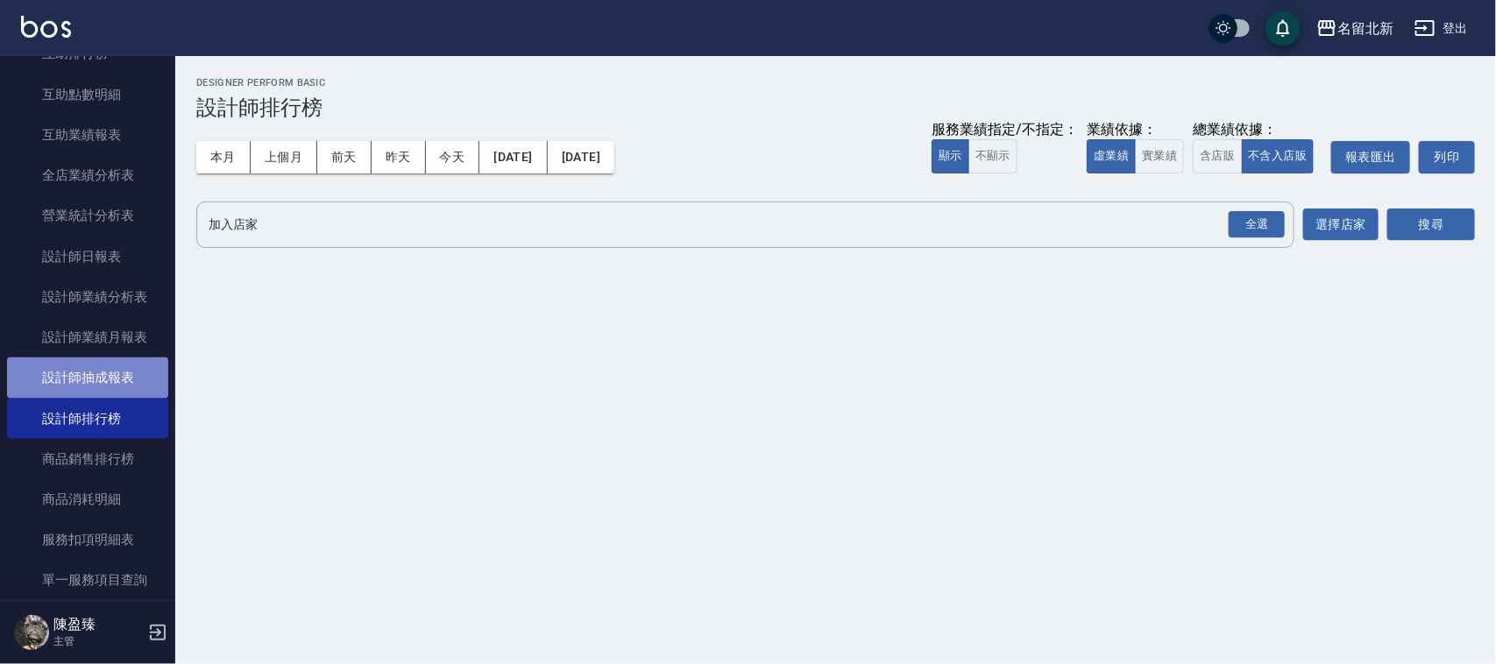
click at [125, 375] on link "設計師抽成報表" at bounding box center [87, 378] width 161 height 40
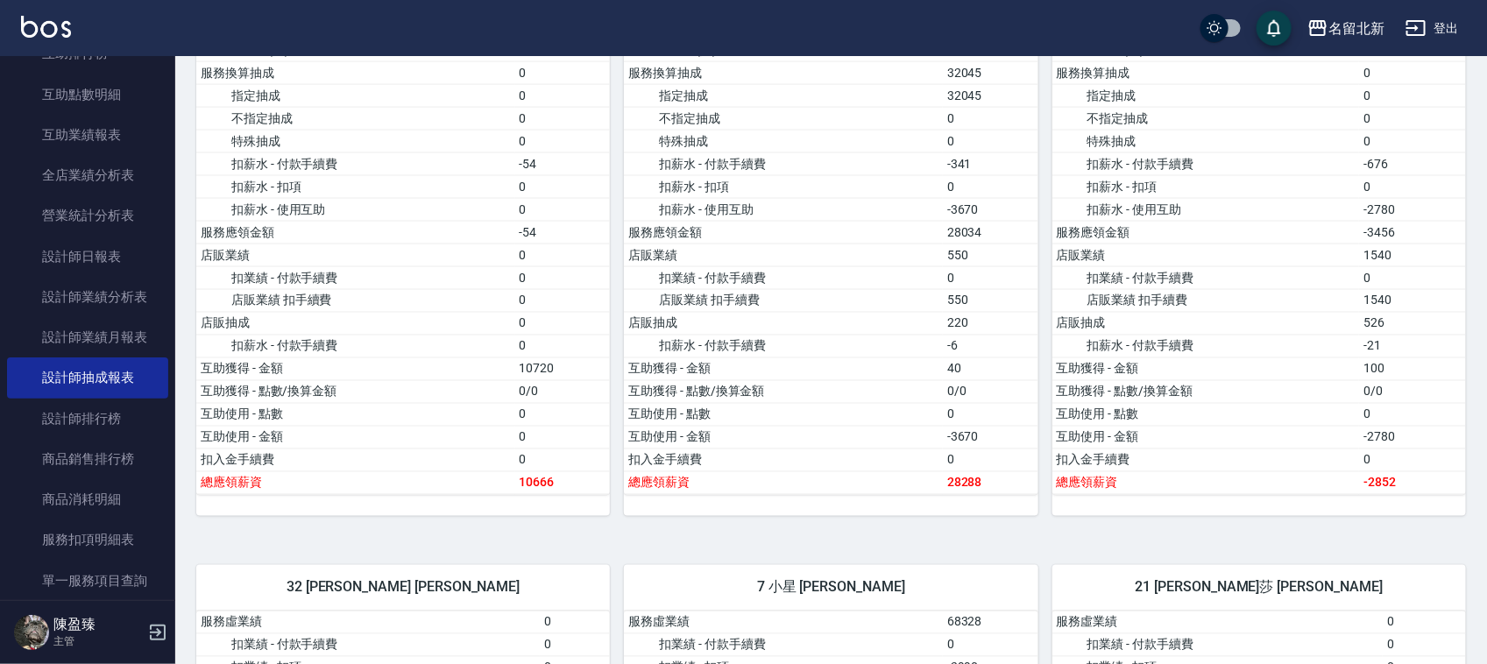
scroll to position [1205, 0]
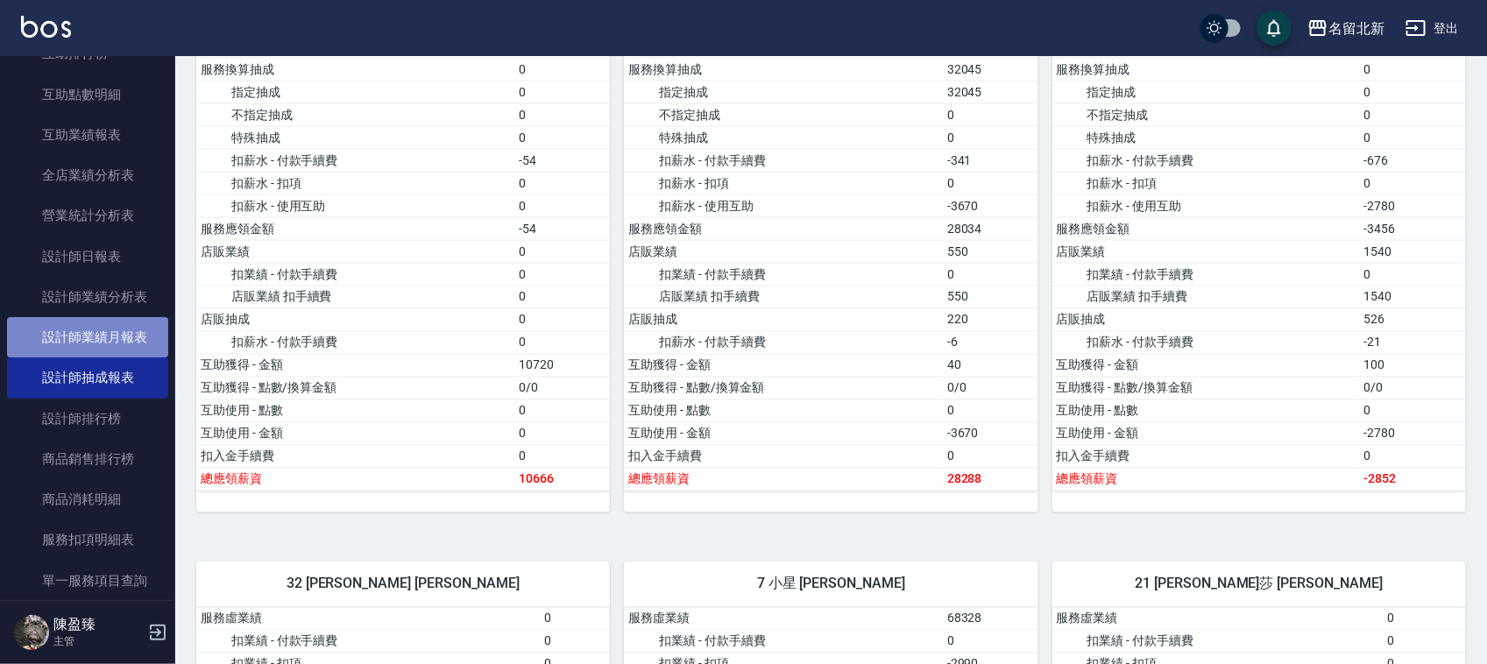
click at [110, 343] on link "設計師業績月報表" at bounding box center [87, 337] width 161 height 40
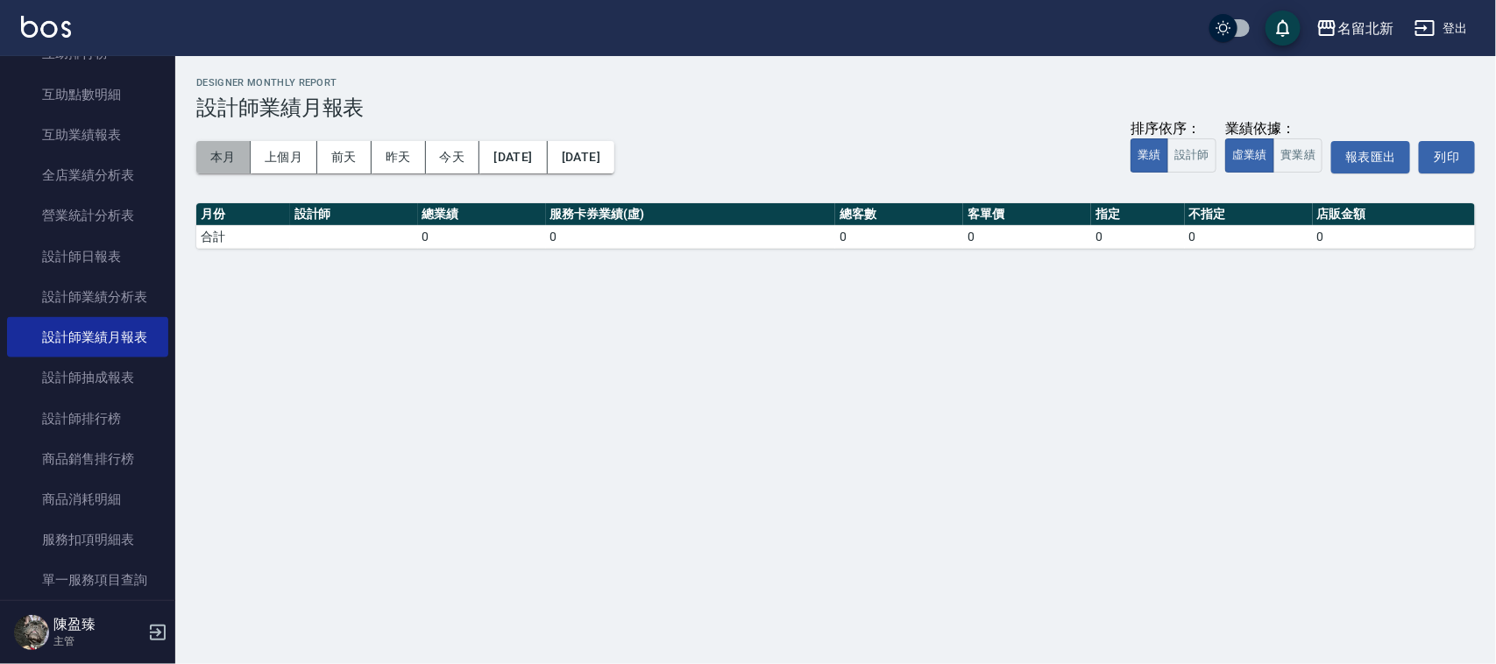
click at [215, 163] on button "本月" at bounding box center [223, 157] width 54 height 32
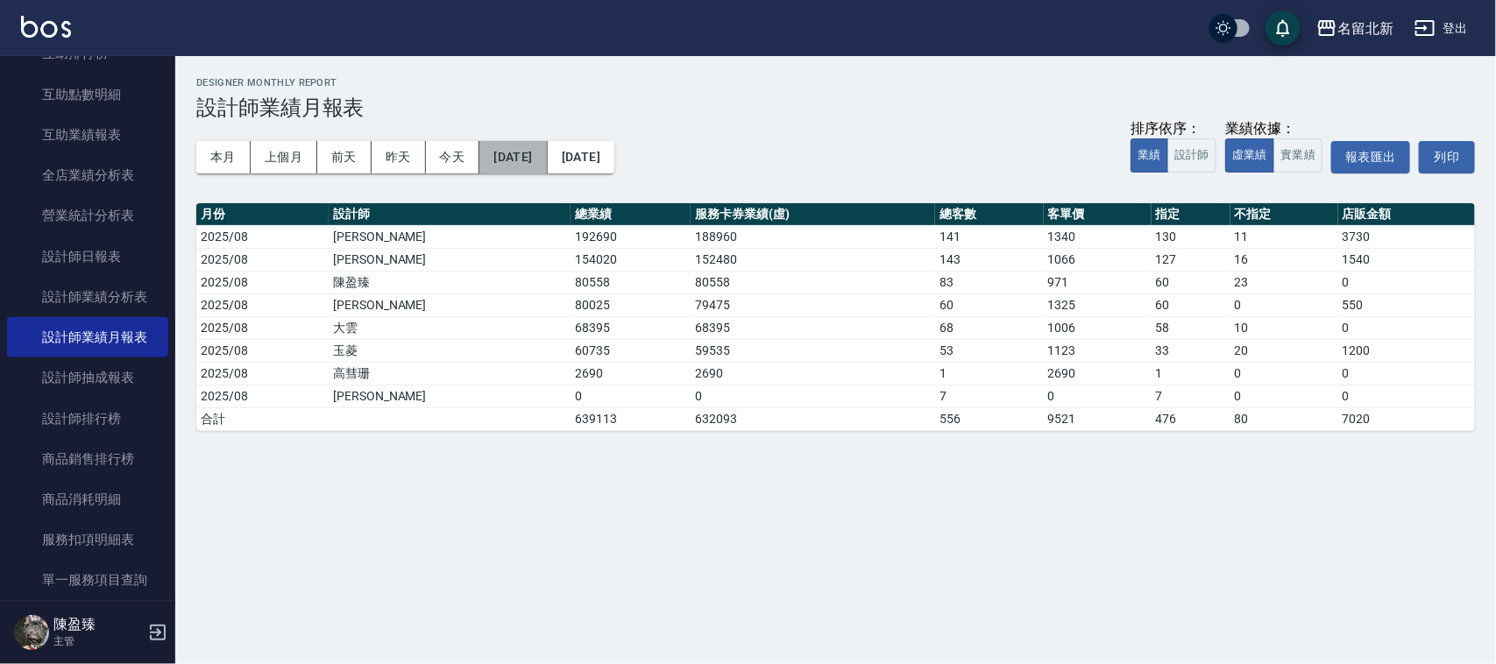
click at [547, 153] on button "2025/08/01" at bounding box center [512, 157] width 67 height 32
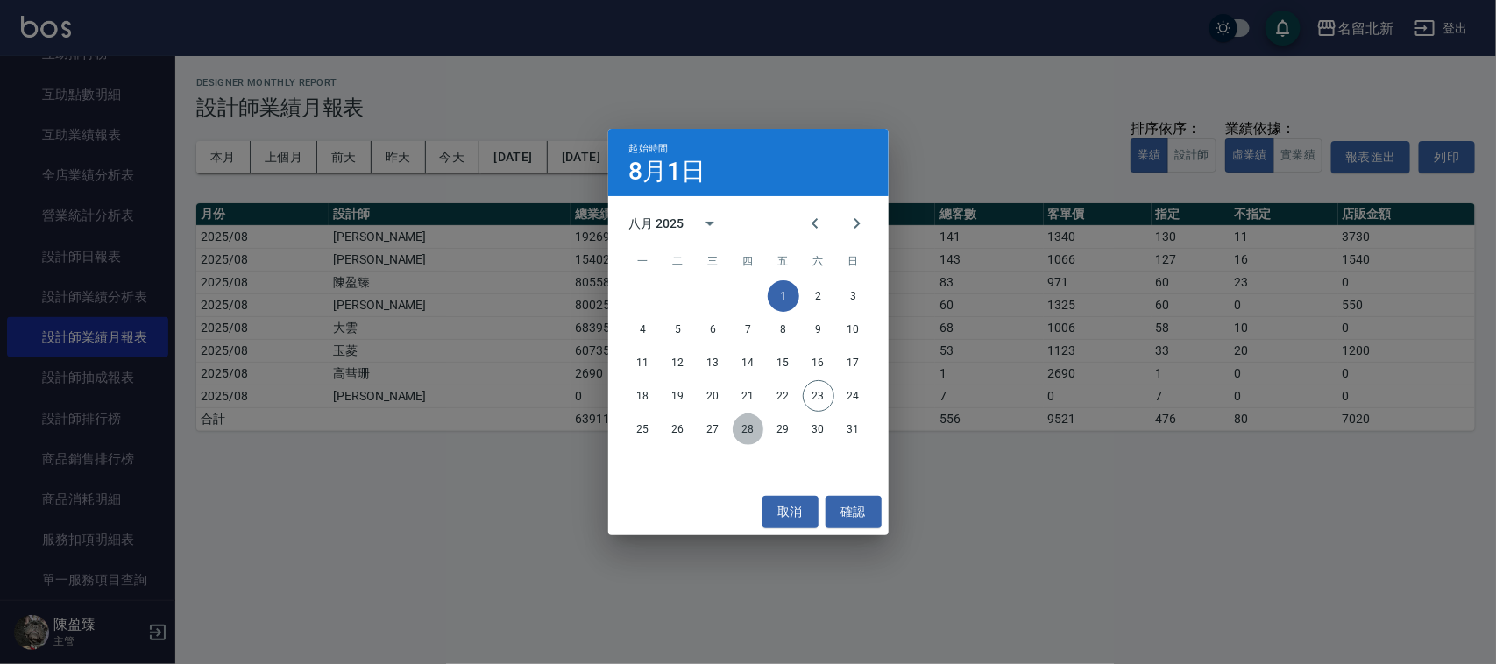
click at [745, 430] on button "28" at bounding box center [749, 430] width 32 height 32
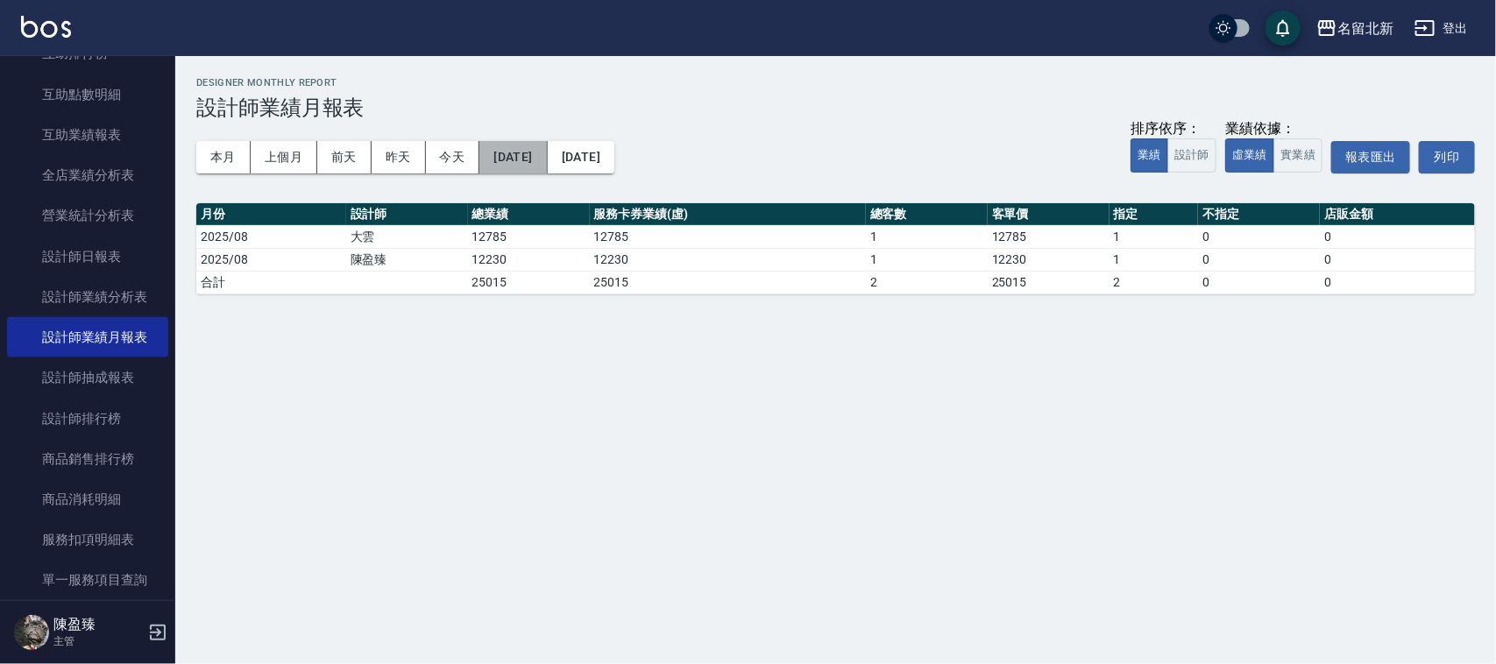
click at [545, 159] on button "2025/08/28" at bounding box center [512, 157] width 67 height 32
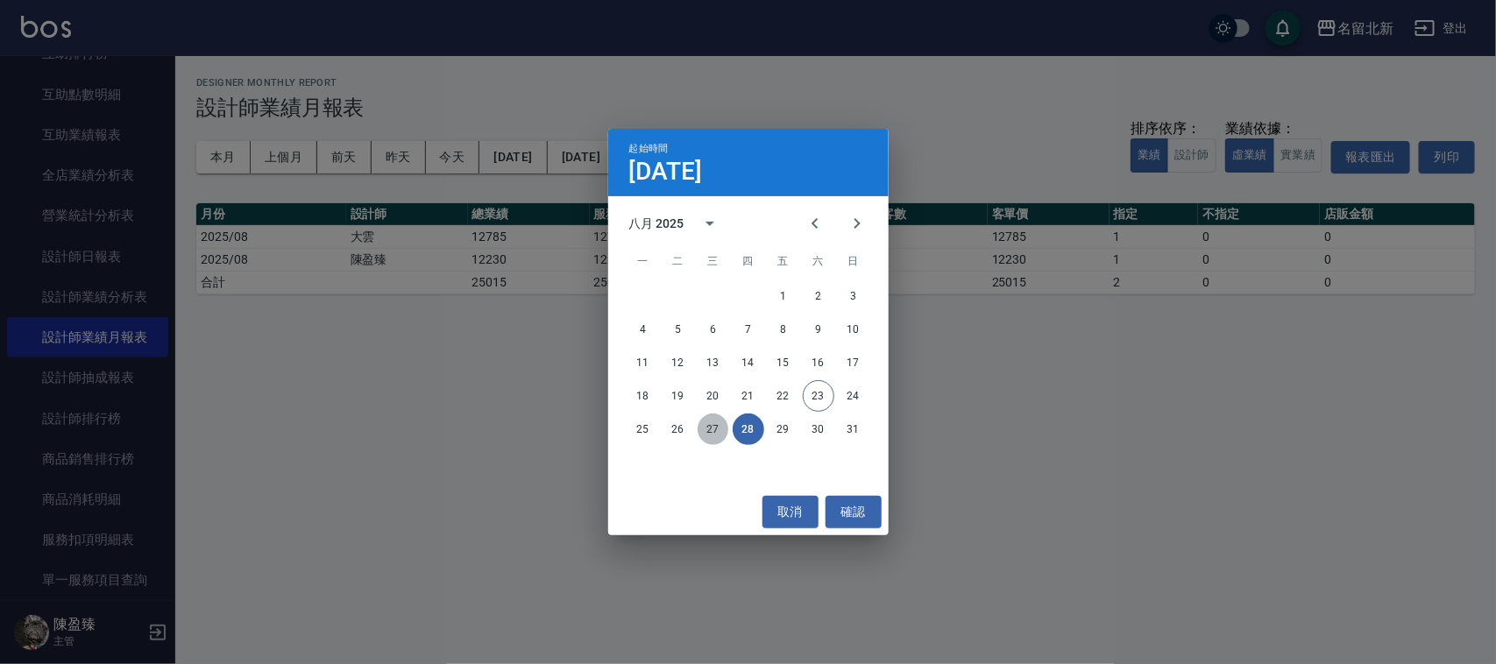
click at [719, 429] on button "27" at bounding box center [714, 430] width 32 height 32
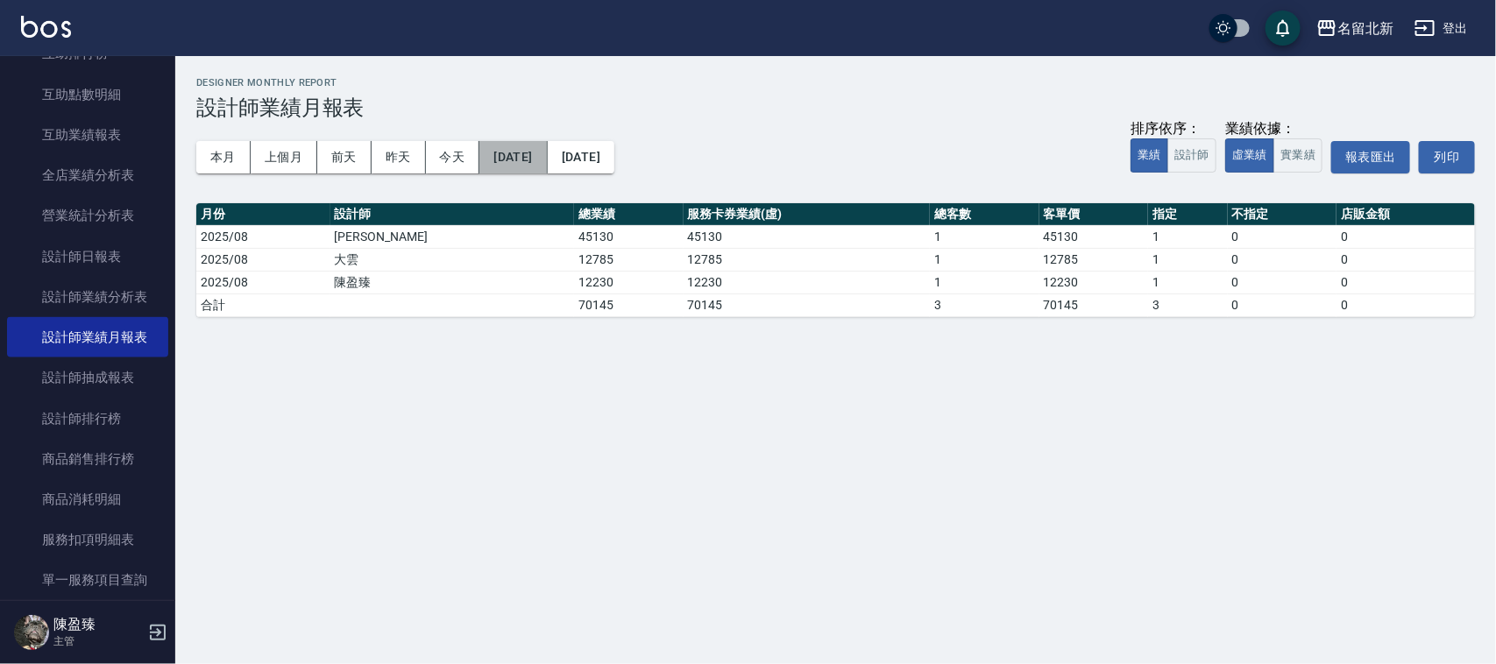
click at [547, 158] on button "2025/08/27" at bounding box center [512, 157] width 67 height 32
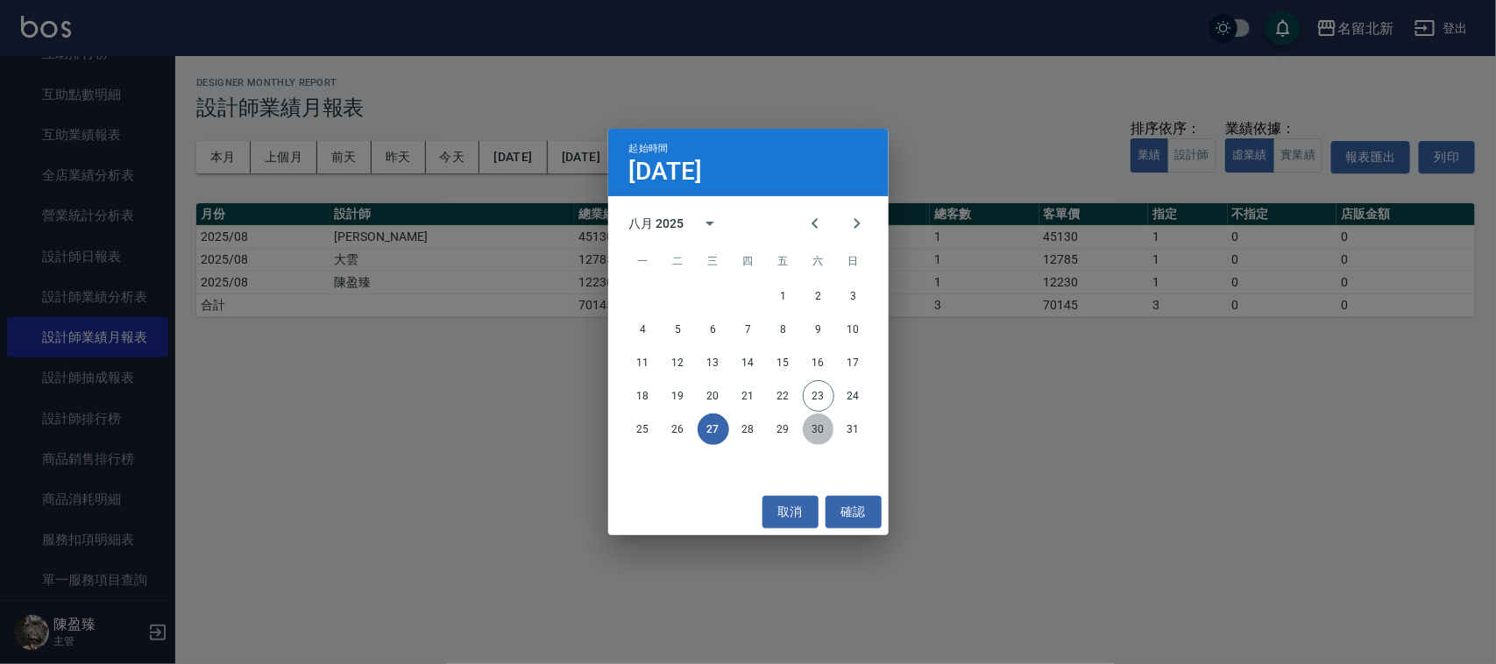
click at [813, 426] on button "30" at bounding box center [819, 430] width 32 height 32
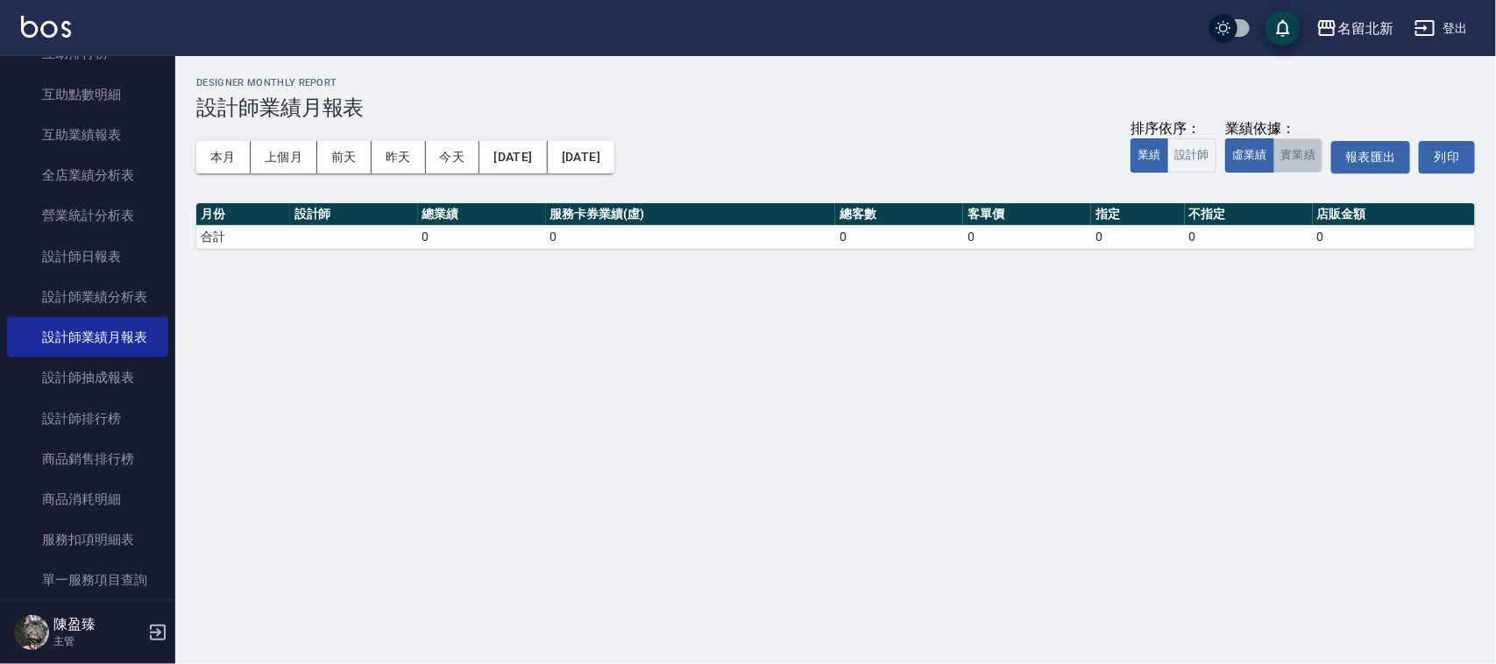
click at [1299, 159] on button "實業績" at bounding box center [1297, 155] width 49 height 34
click at [539, 162] on button "2025/08/30" at bounding box center [512, 157] width 67 height 32
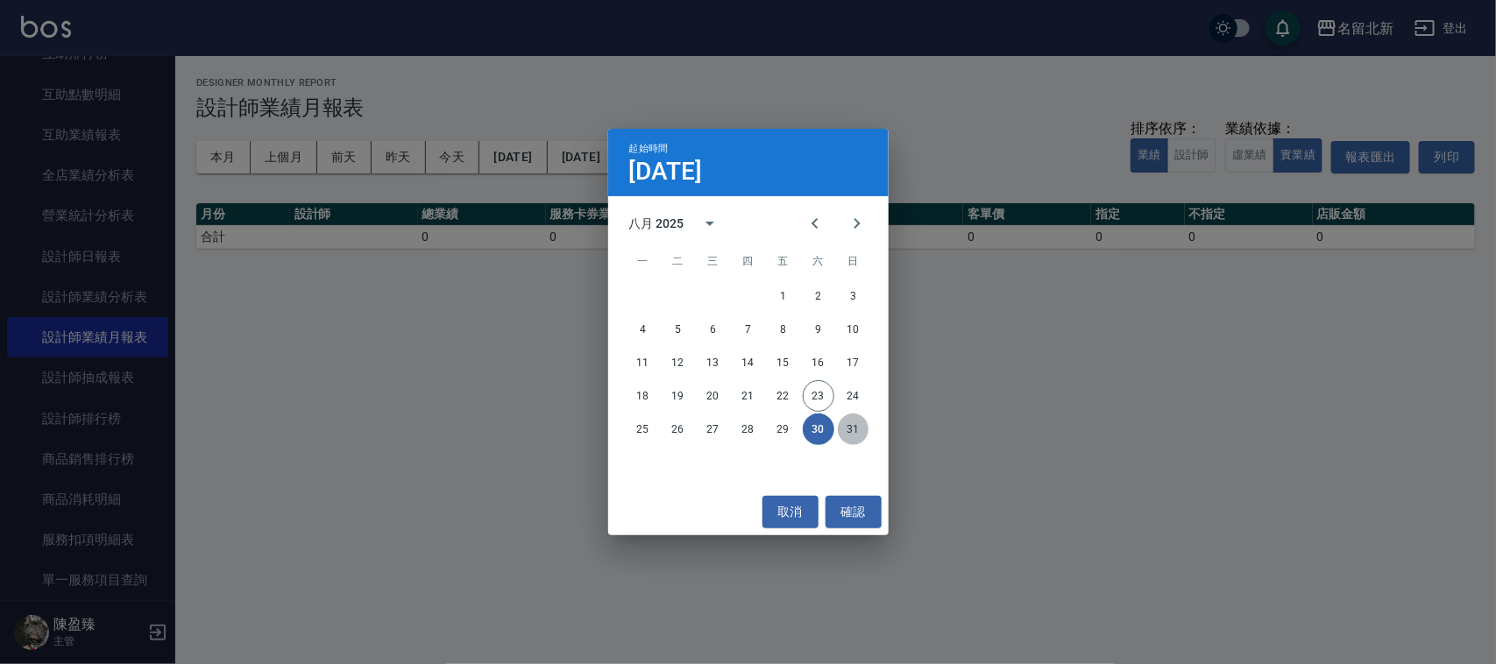
click at [857, 419] on button "31" at bounding box center [854, 430] width 32 height 32
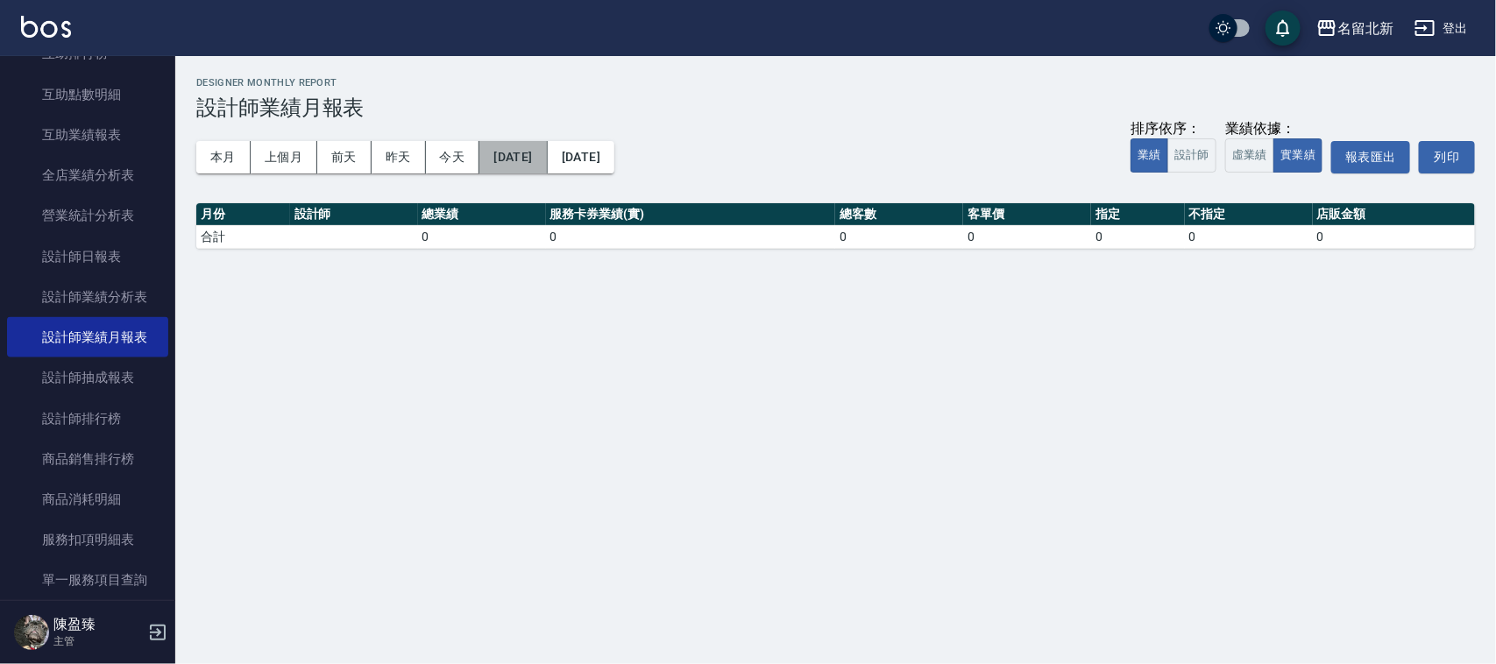
click at [547, 167] on button "2025/08/31" at bounding box center [512, 157] width 67 height 32
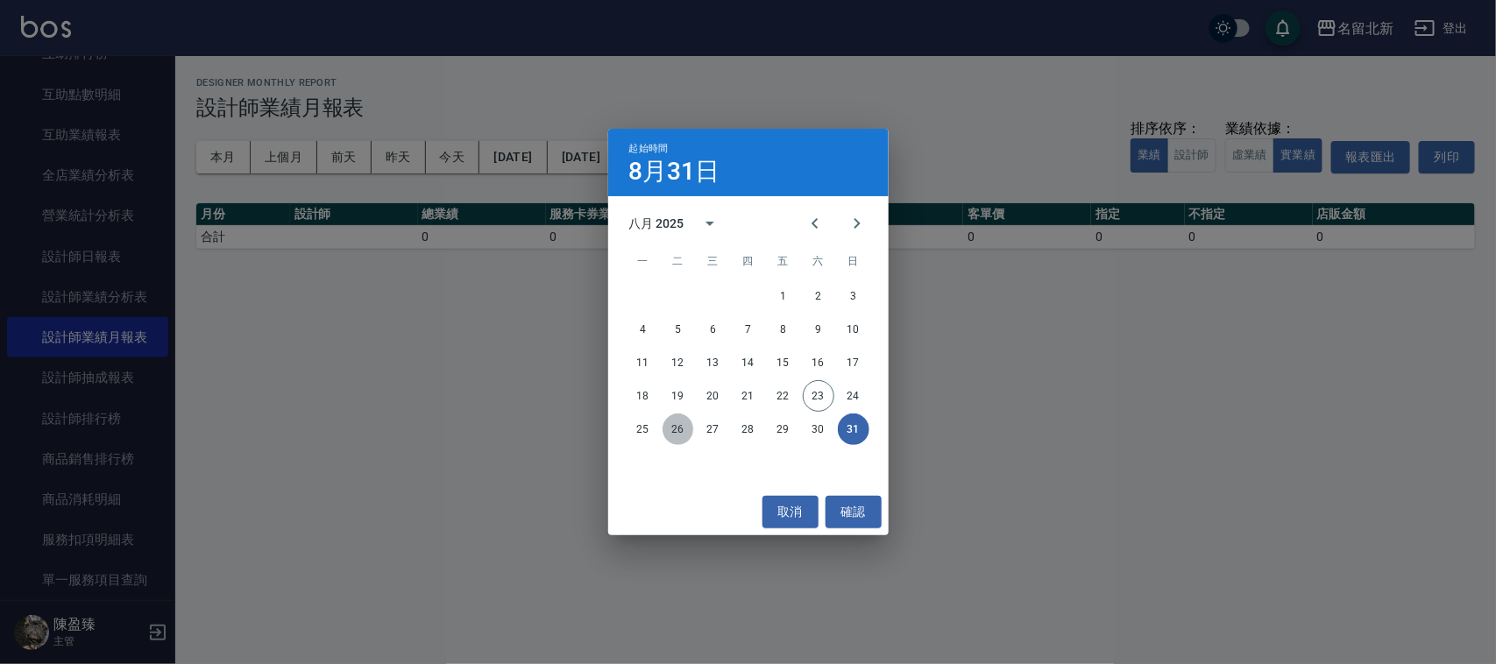
click at [677, 421] on button "26" at bounding box center [678, 430] width 32 height 32
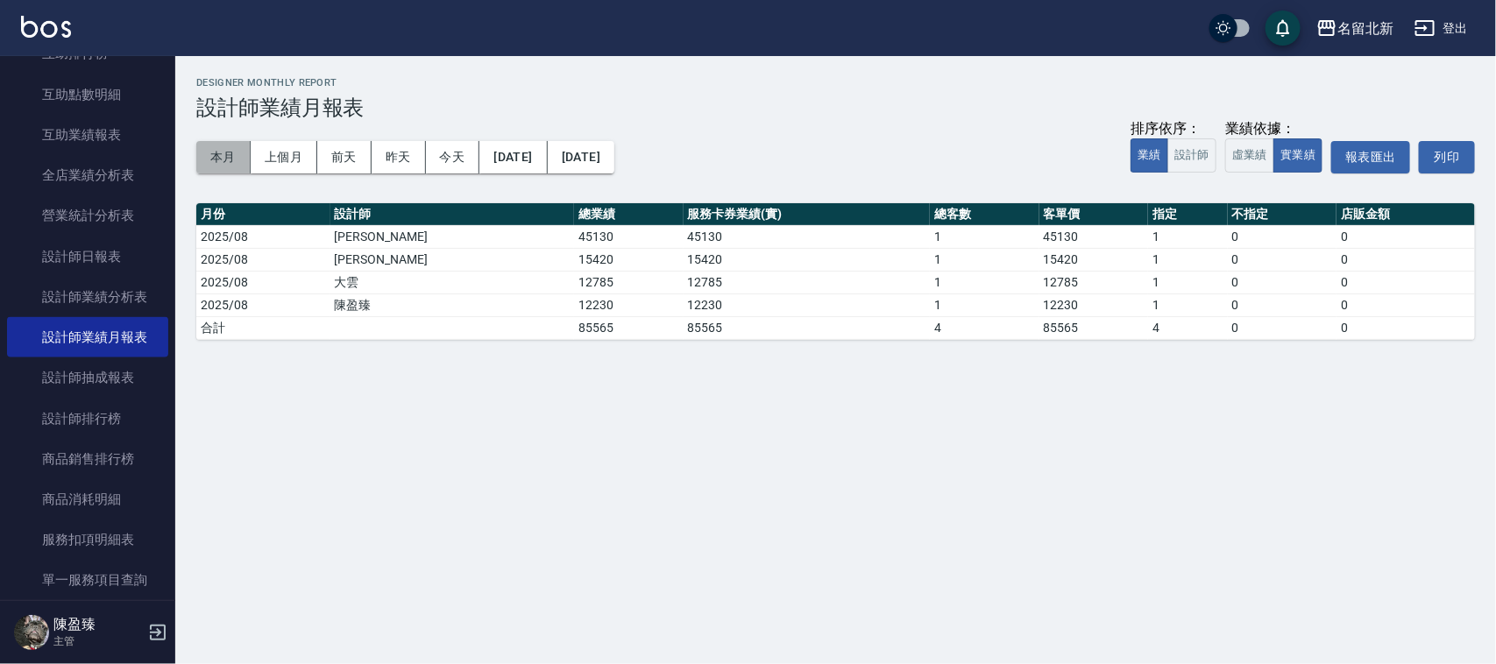
click at [226, 158] on button "本月" at bounding box center [223, 157] width 54 height 32
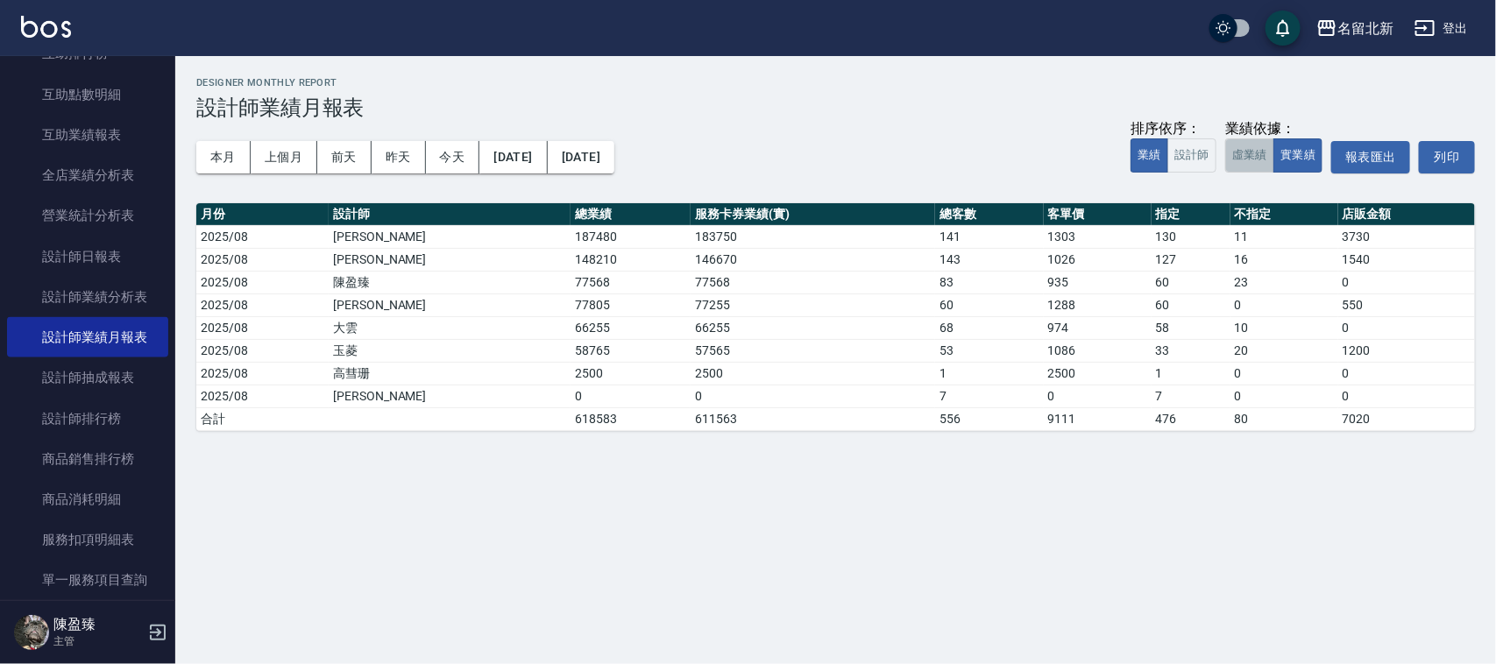
click at [1247, 163] on button "虛業績" at bounding box center [1249, 155] width 49 height 34
click at [1300, 158] on button "實業績" at bounding box center [1297, 155] width 49 height 34
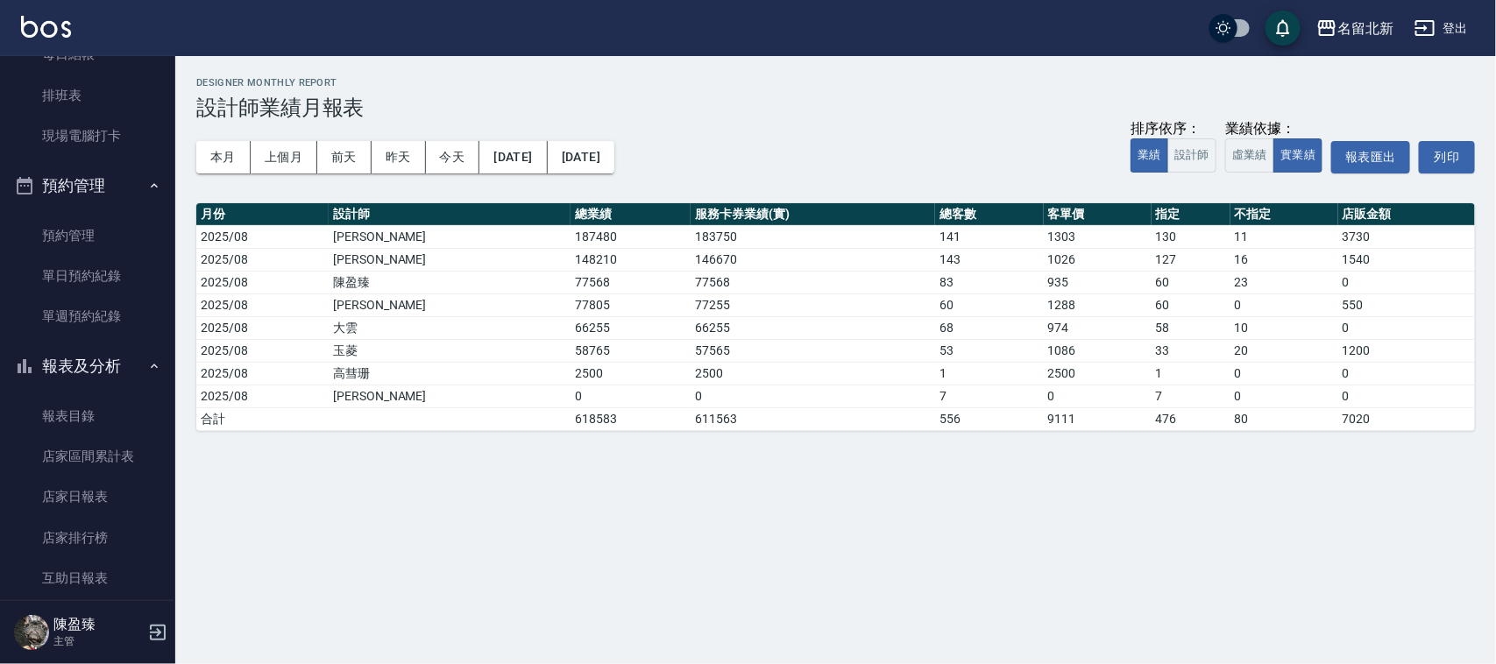
scroll to position [313, 0]
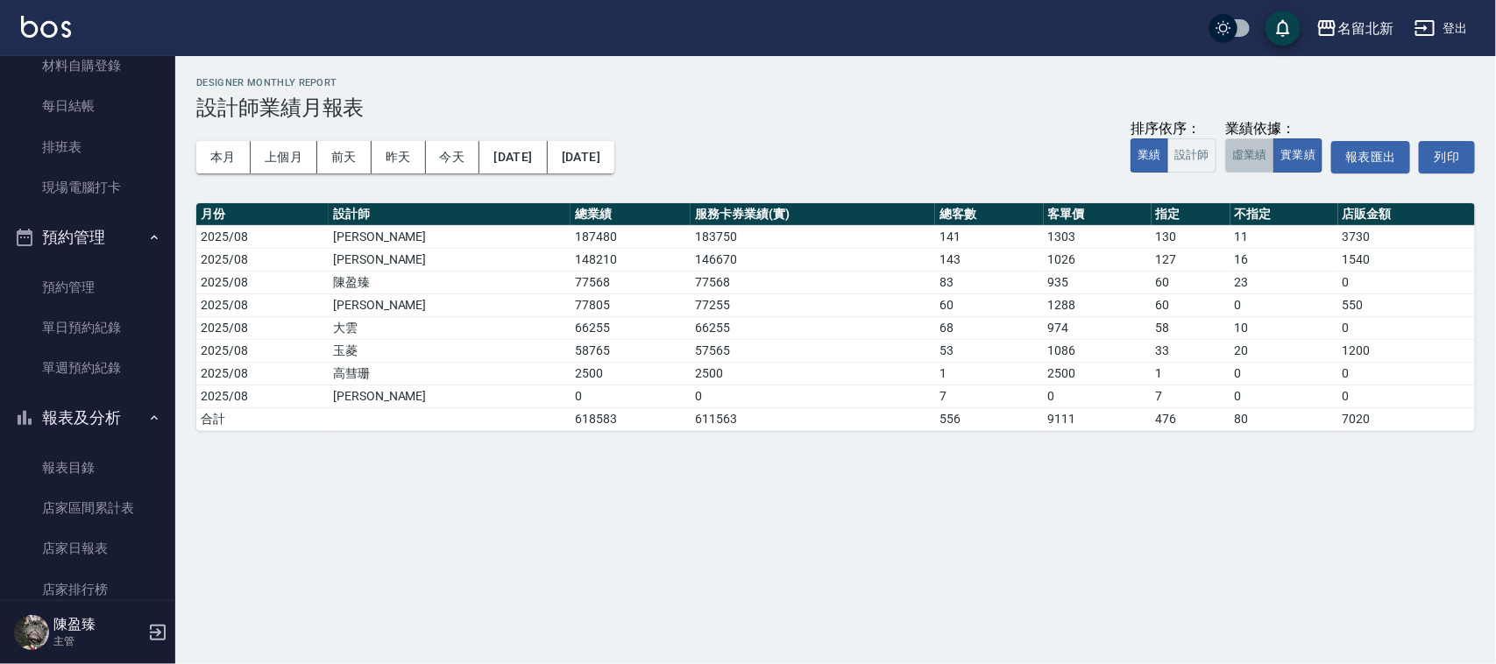
click at [1254, 151] on button "虛業績" at bounding box center [1249, 155] width 49 height 34
click at [547, 156] on button "2025/08/01" at bounding box center [512, 157] width 67 height 32
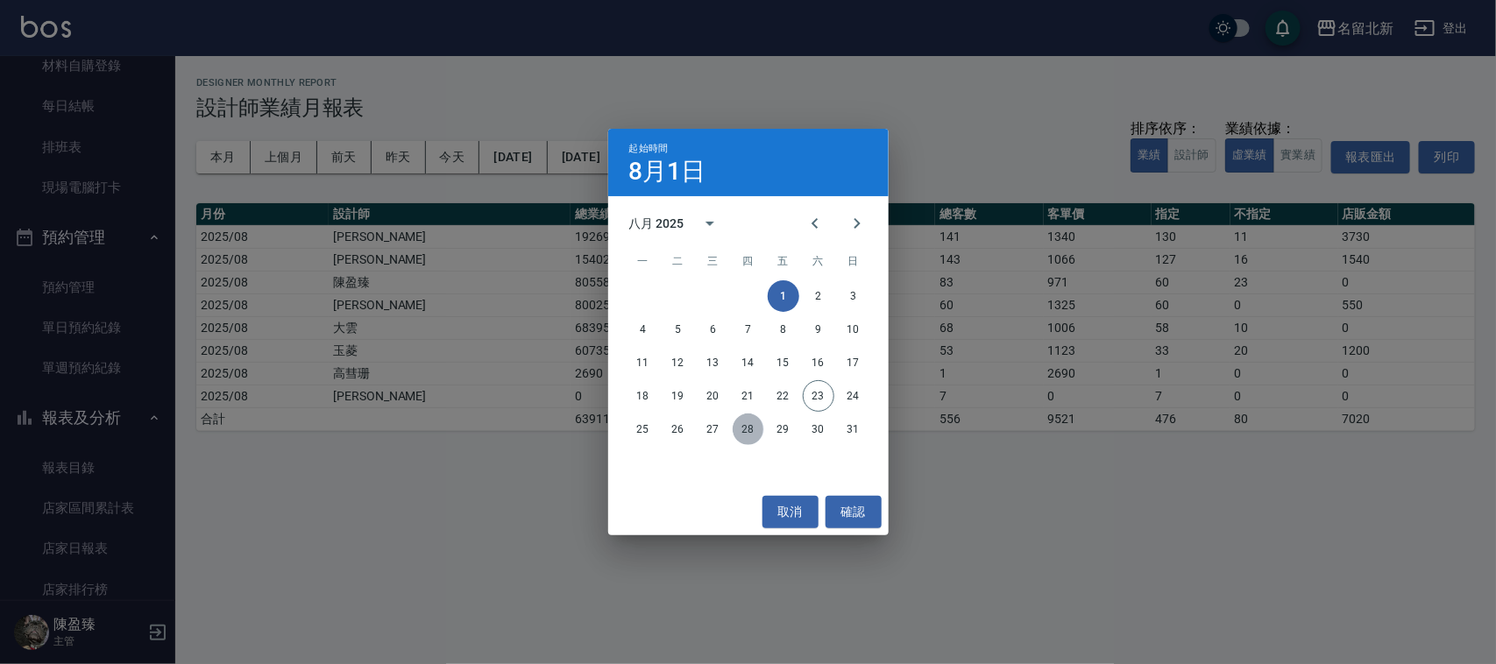
click at [742, 426] on button "28" at bounding box center [749, 430] width 32 height 32
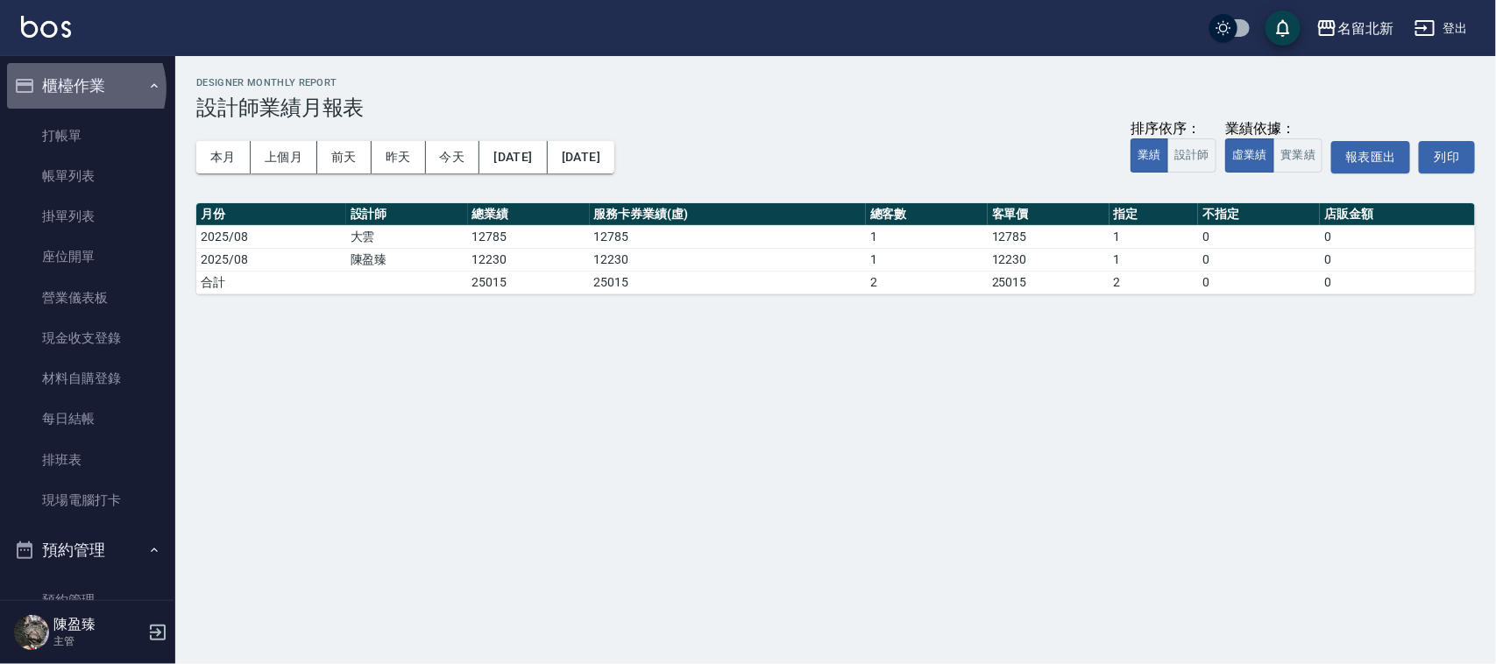
click at [84, 89] on button "櫃檯作業" at bounding box center [87, 86] width 161 height 46
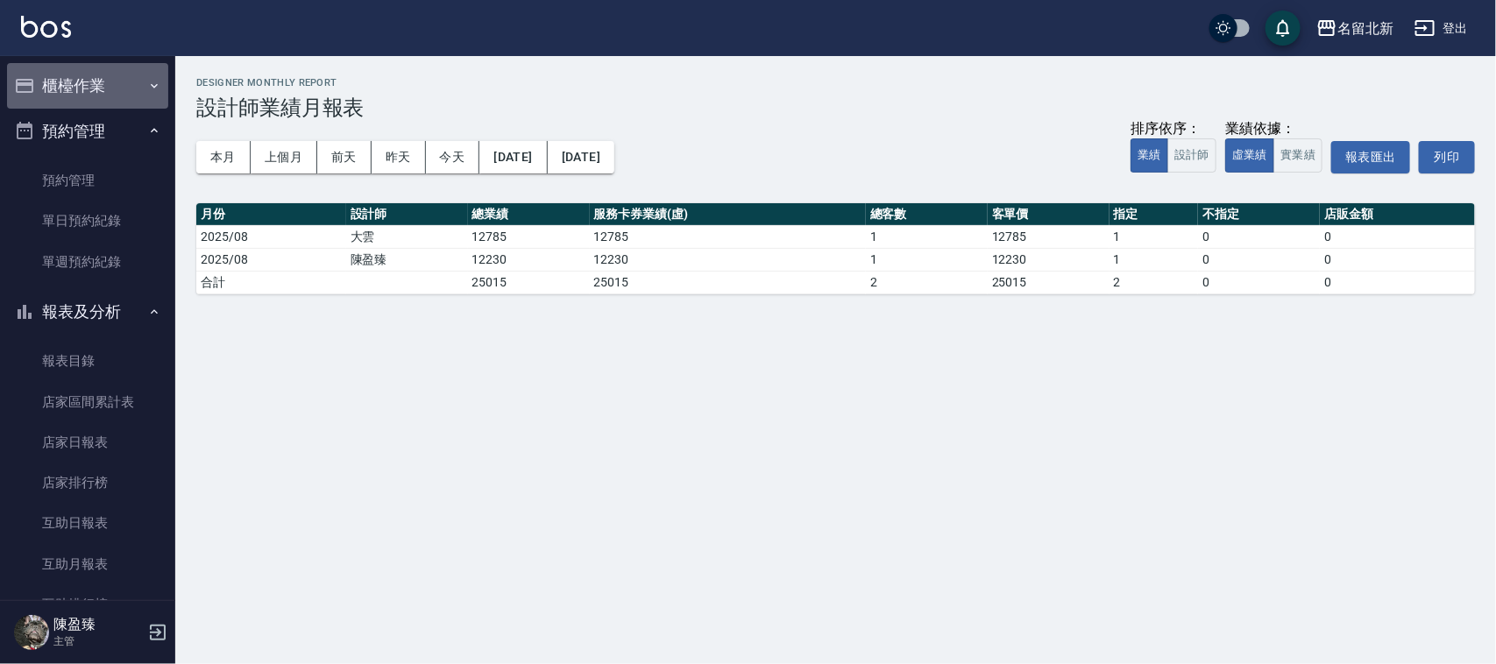
click at [97, 90] on button "櫃檯作業" at bounding box center [87, 86] width 161 height 46
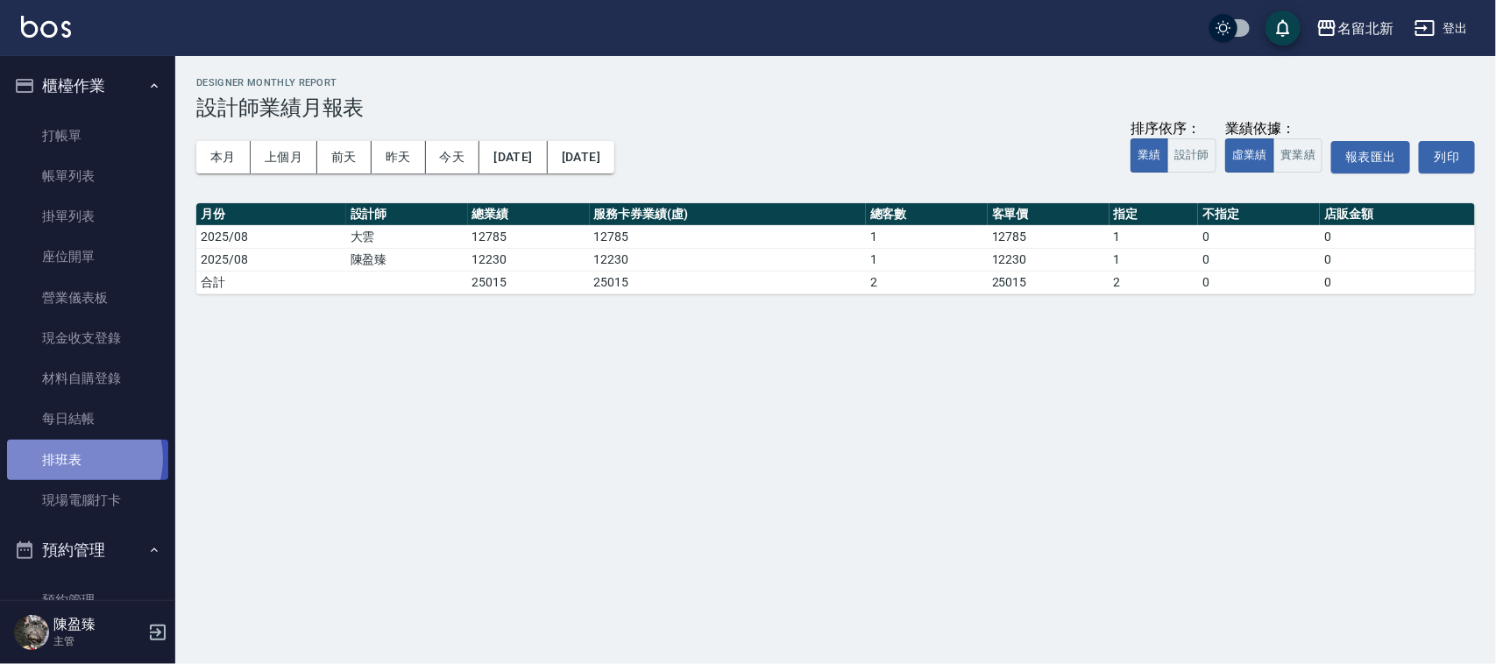
click at [70, 457] on link "排班表" at bounding box center [87, 460] width 161 height 40
